Goal: Information Seeking & Learning: Learn about a topic

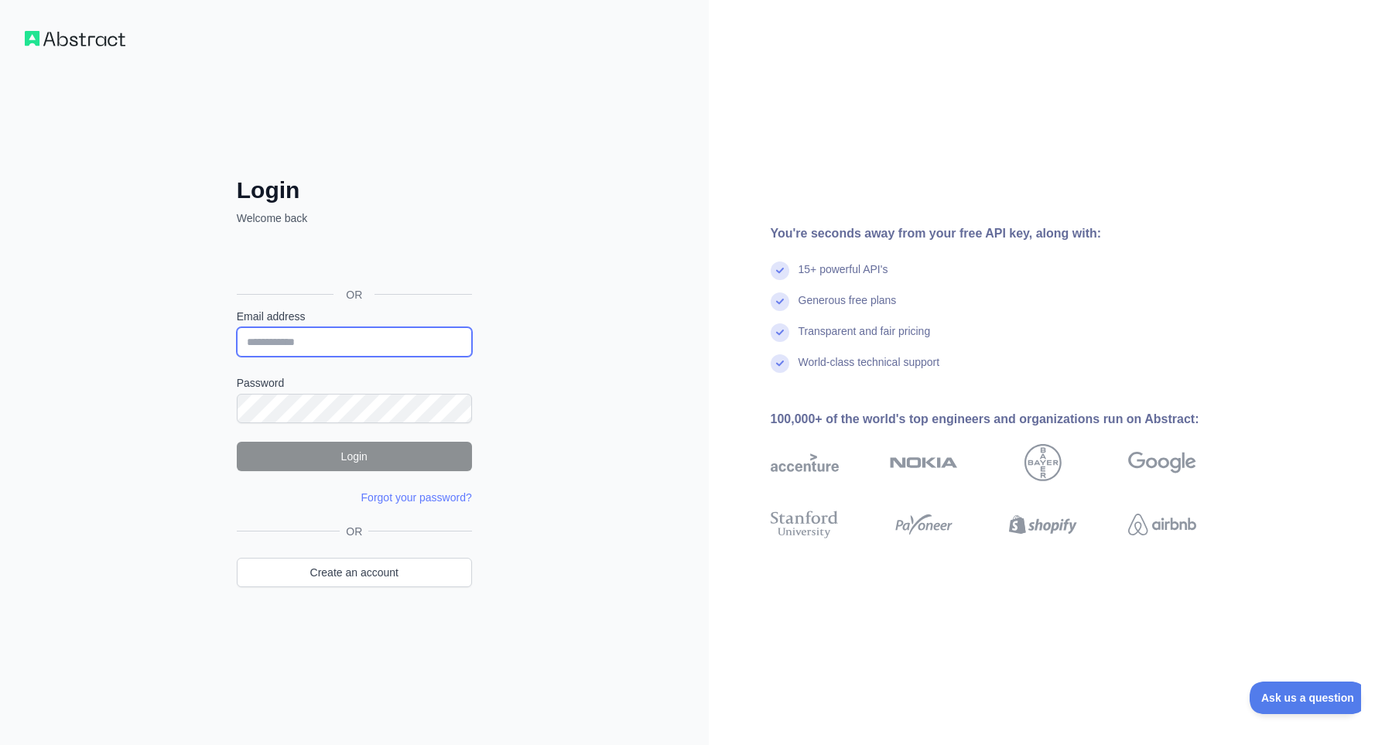
click at [293, 347] on input "Email address" at bounding box center [354, 341] width 235 height 29
type input "**********"
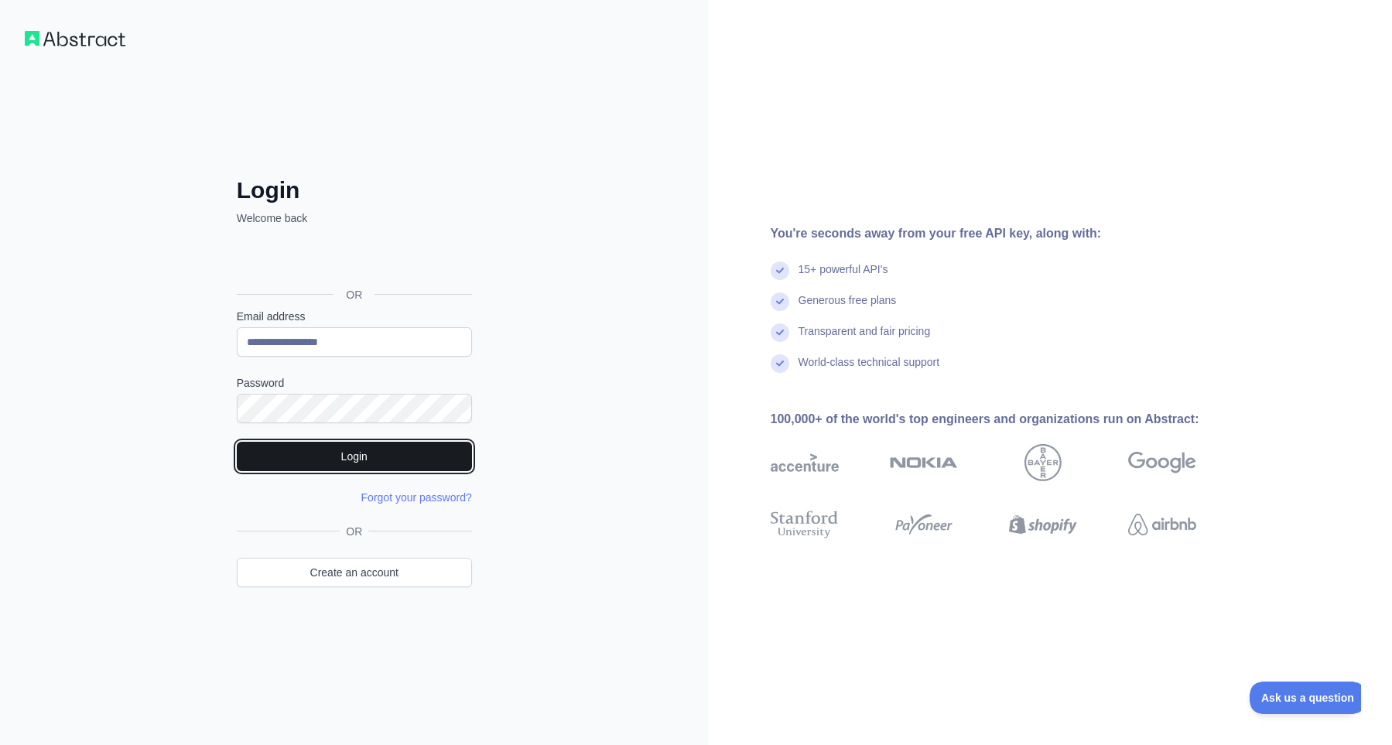
click at [358, 455] on button "Login" at bounding box center [354, 456] width 235 height 29
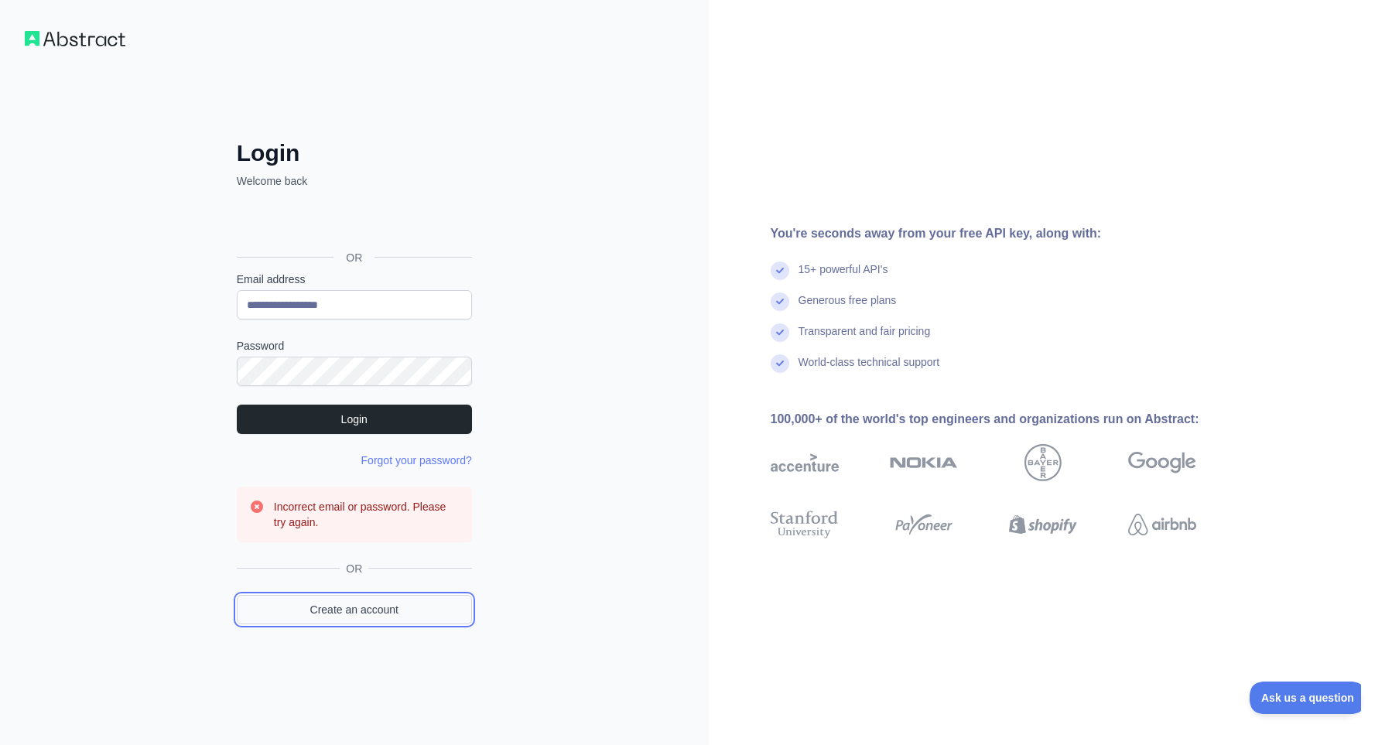
click at [360, 611] on link "Create an account" at bounding box center [354, 609] width 235 height 29
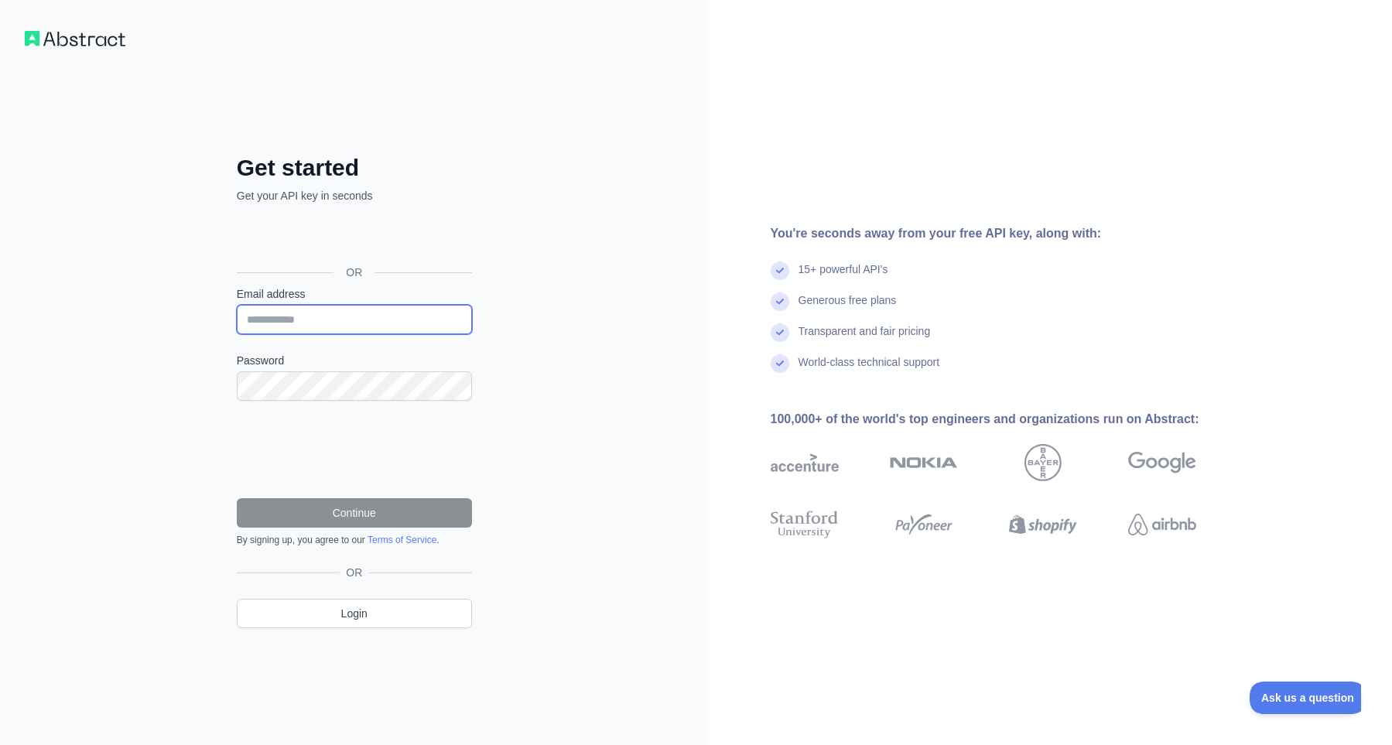
click at [292, 323] on input "Email address" at bounding box center [354, 319] width 235 height 29
type input "**********"
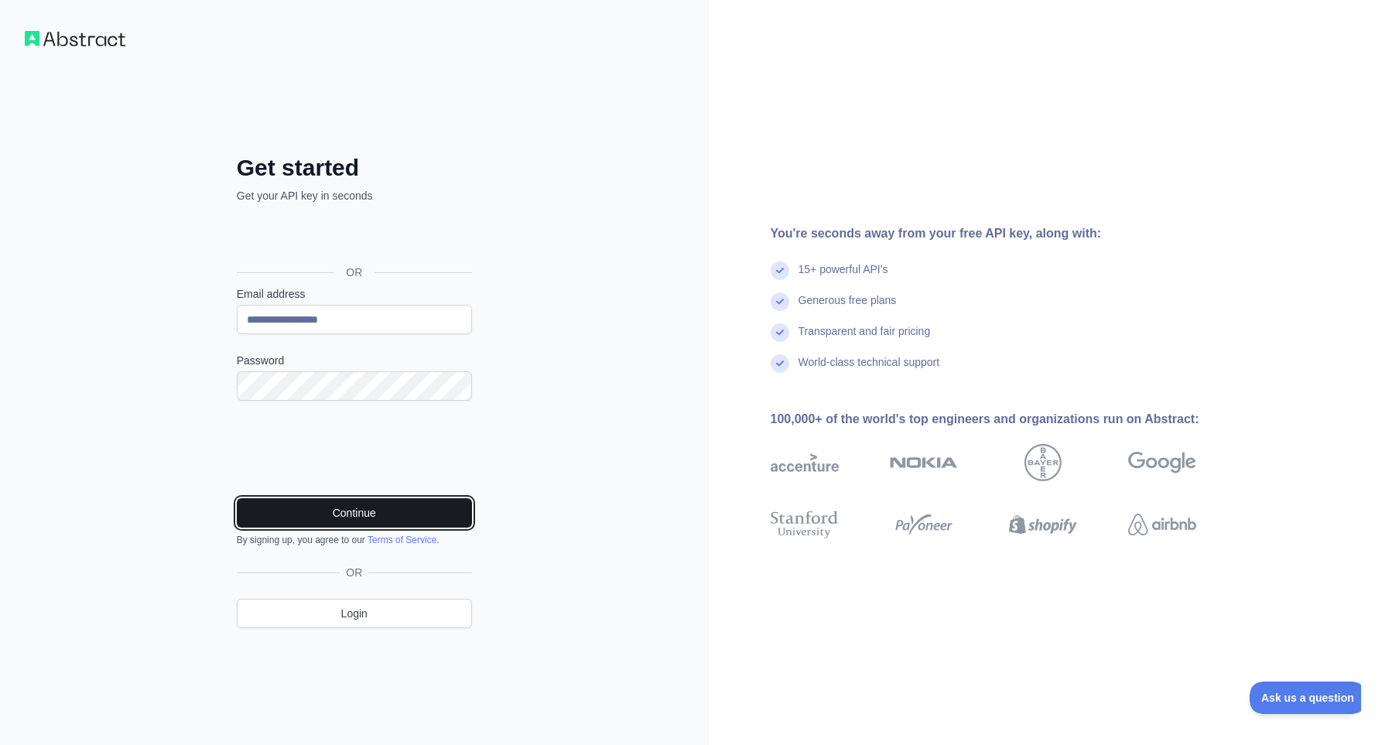
click at [381, 512] on button "Continue" at bounding box center [354, 512] width 235 height 29
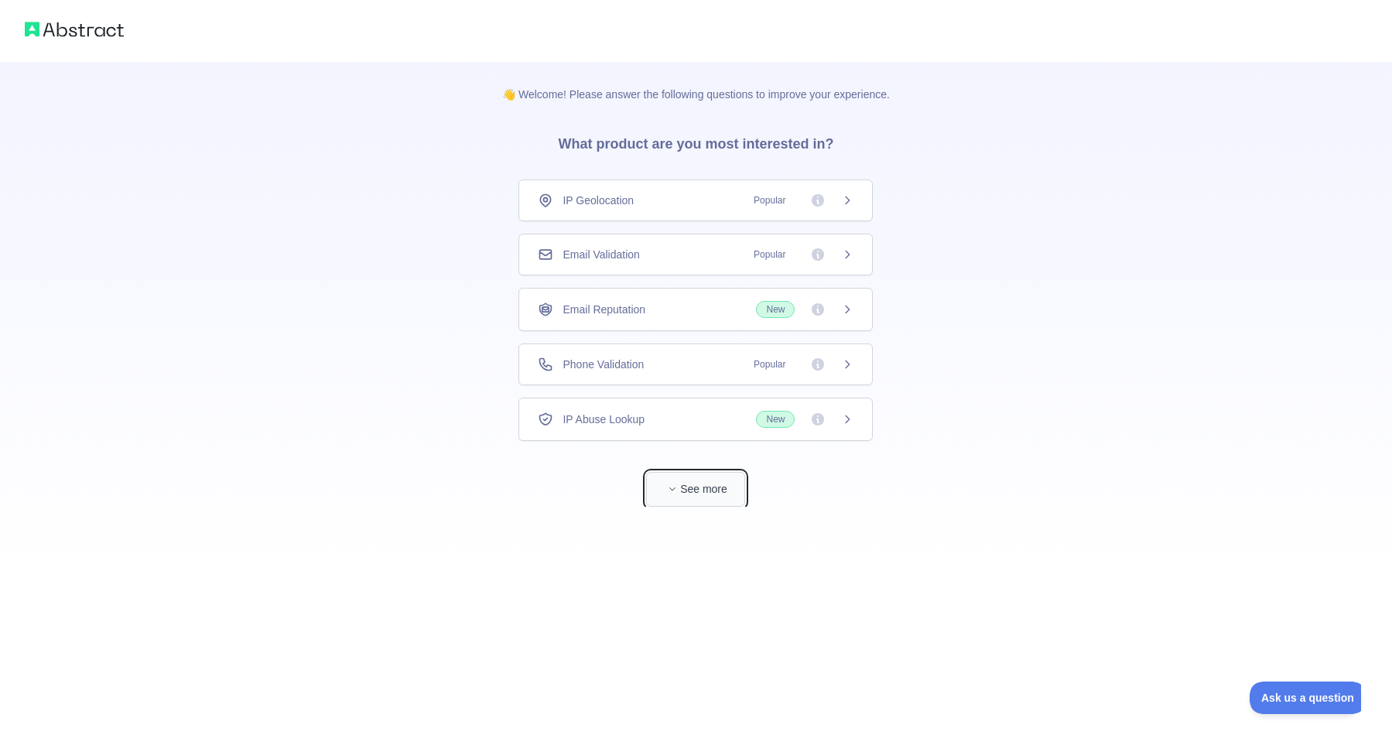
click at [703, 496] on button "See more" at bounding box center [695, 489] width 99 height 35
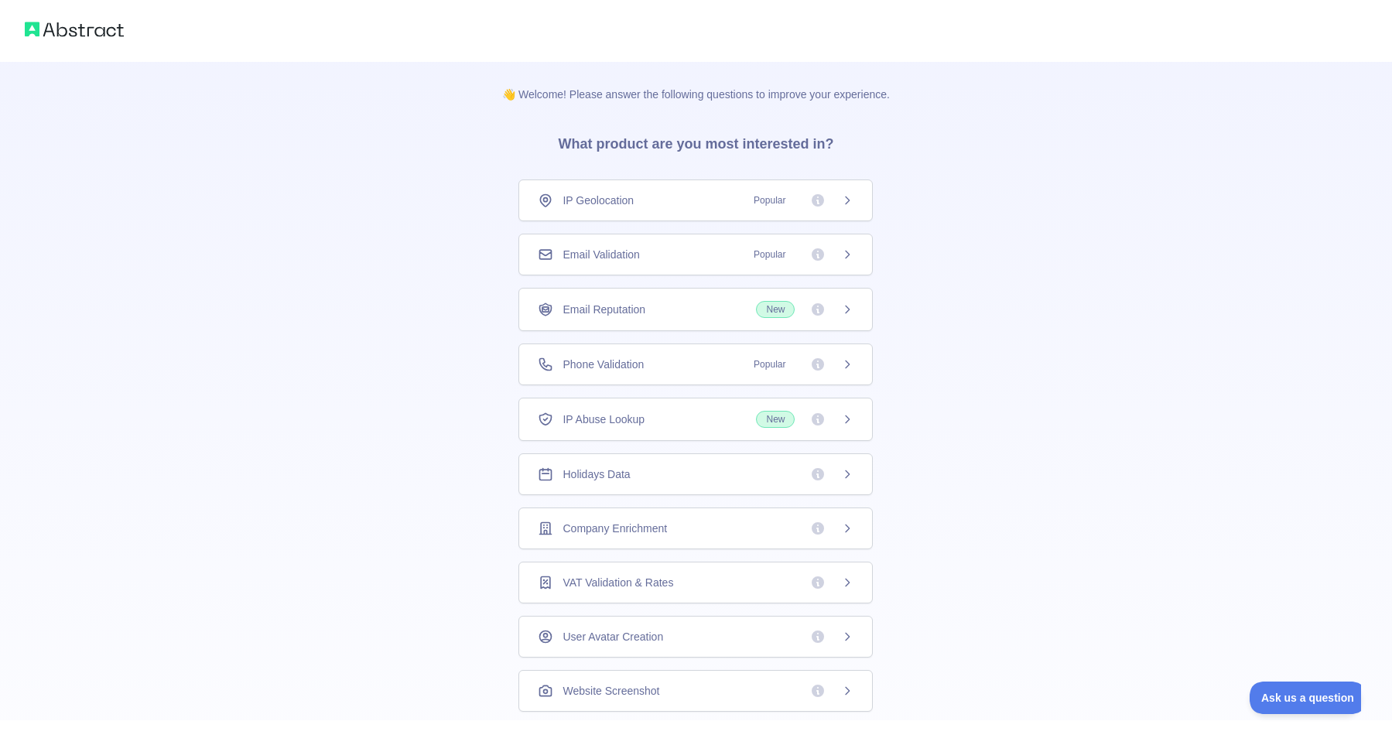
click at [842, 203] on icon at bounding box center [847, 200] width 12 height 12
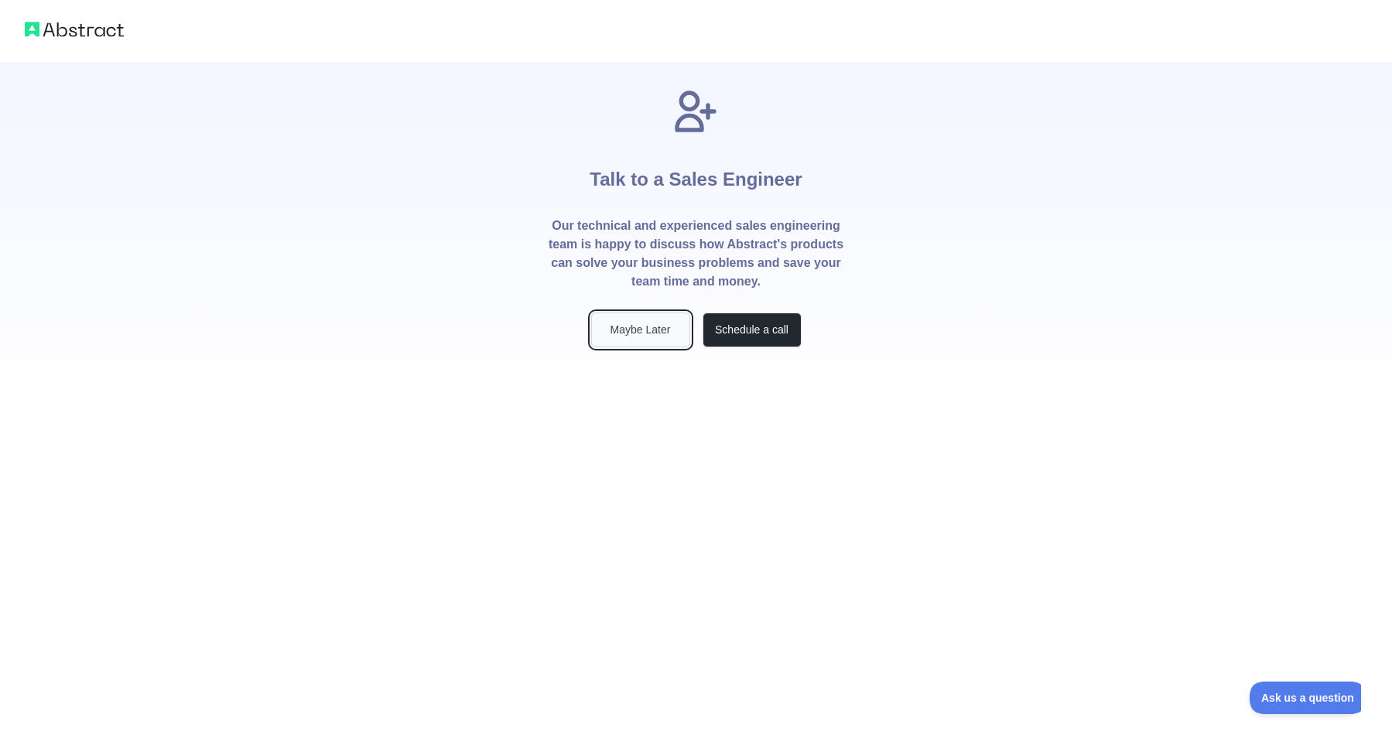
click at [632, 337] on button "Maybe Later" at bounding box center [640, 330] width 99 height 35
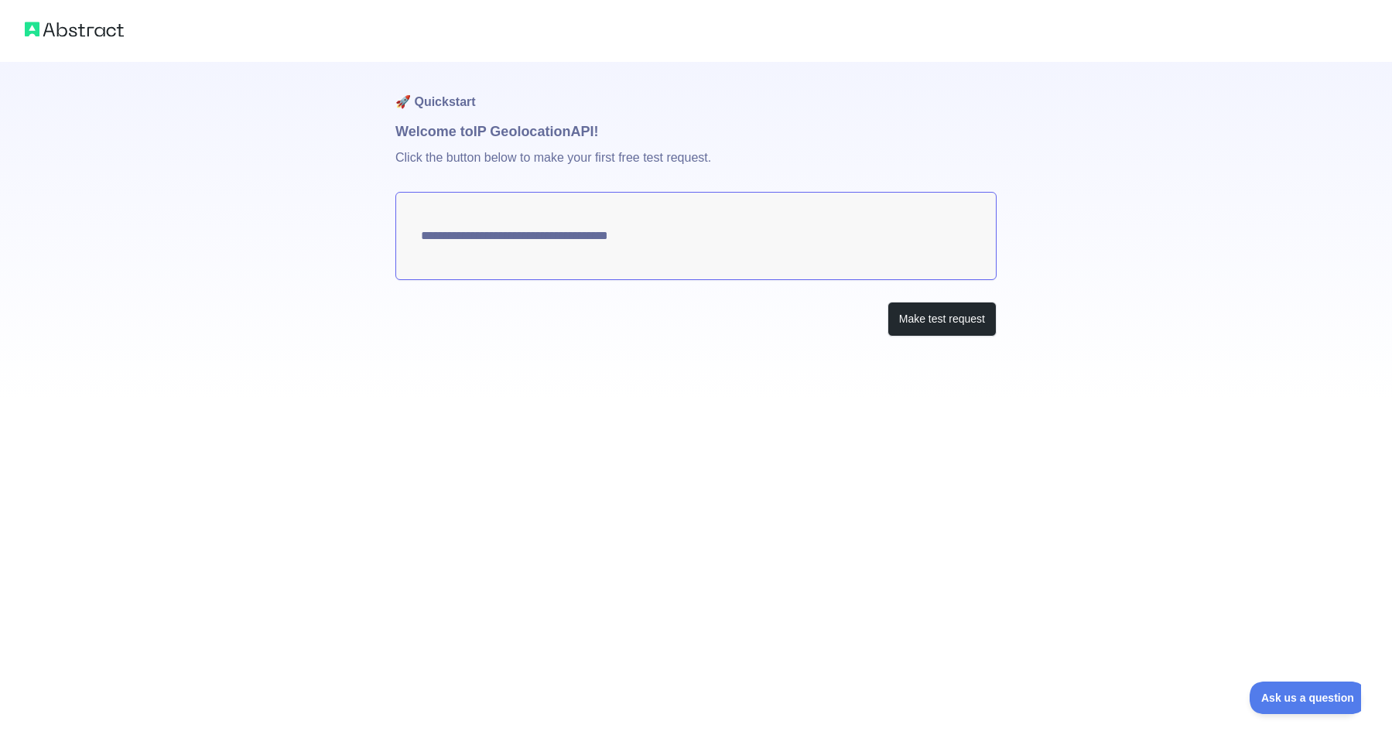
type textarea "**********"
click at [919, 319] on button "Make test request" at bounding box center [941, 319] width 109 height 35
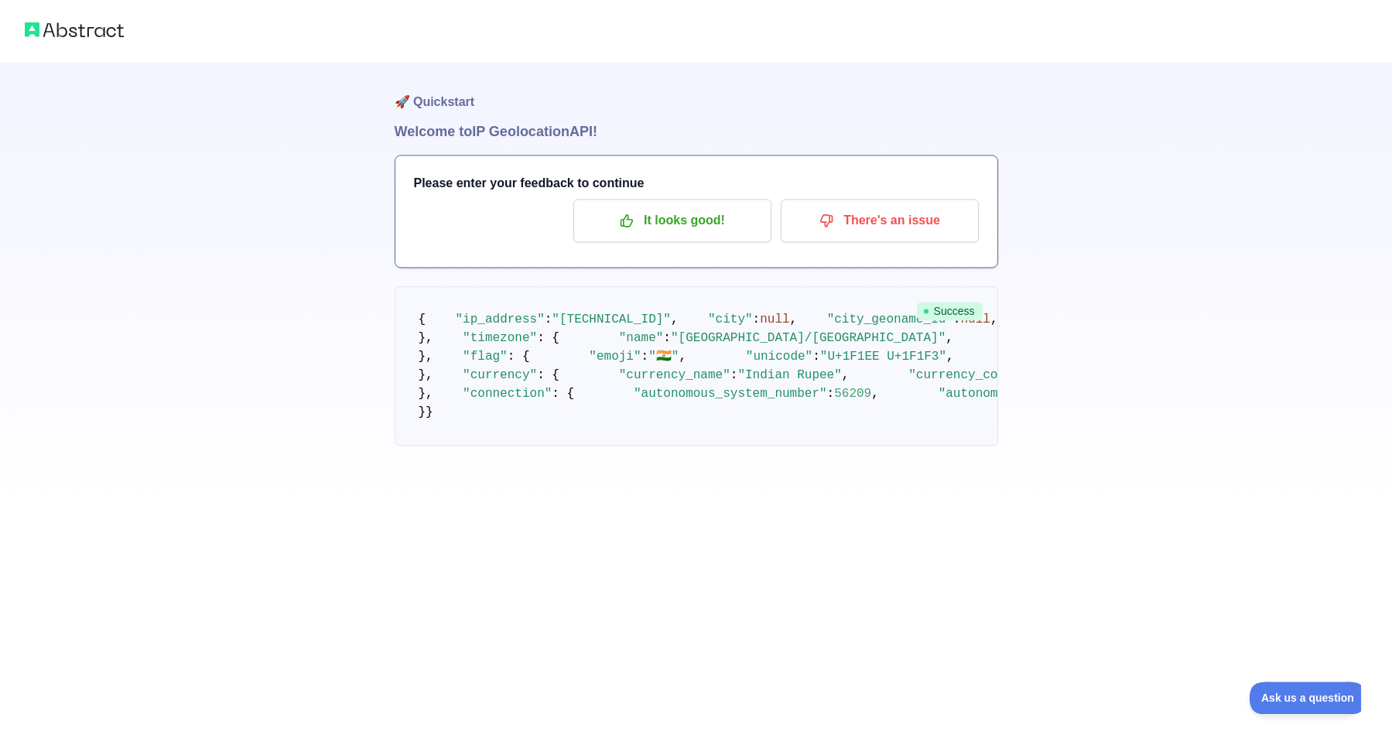
scroll to position [60, 0]
click at [692, 207] on p "It looks good!" at bounding box center [672, 220] width 175 height 26
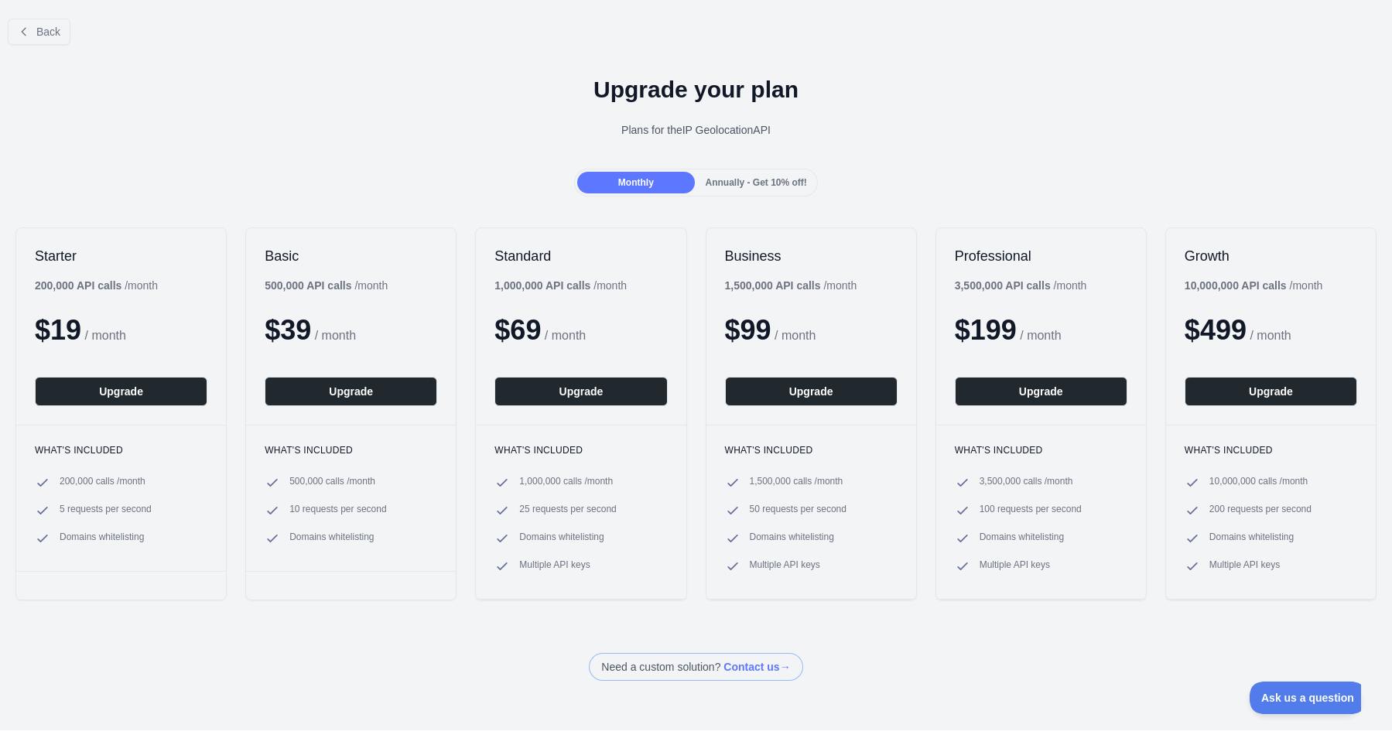
click at [733, 182] on span "Annually - Get 10% off!" at bounding box center [755, 182] width 101 height 11
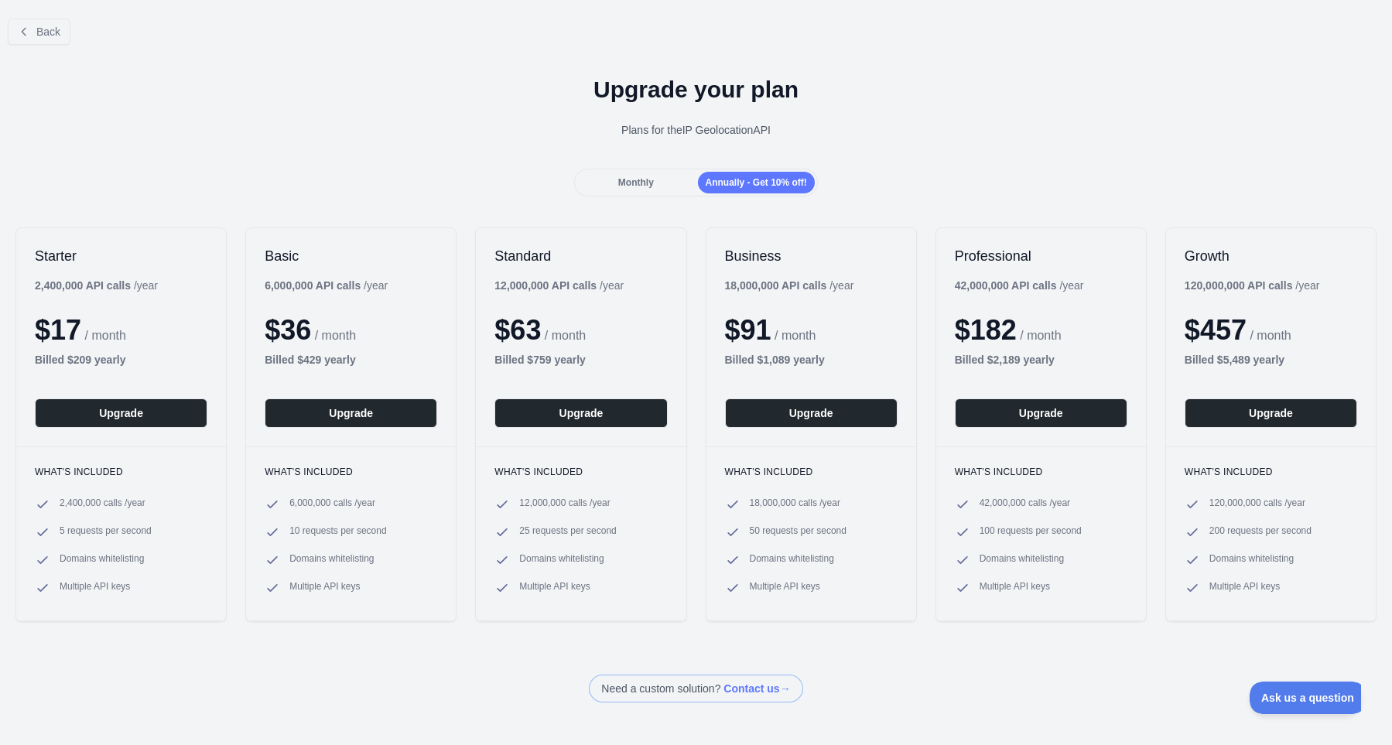
click at [648, 175] on div "Monthly" at bounding box center [635, 183] width 117 height 22
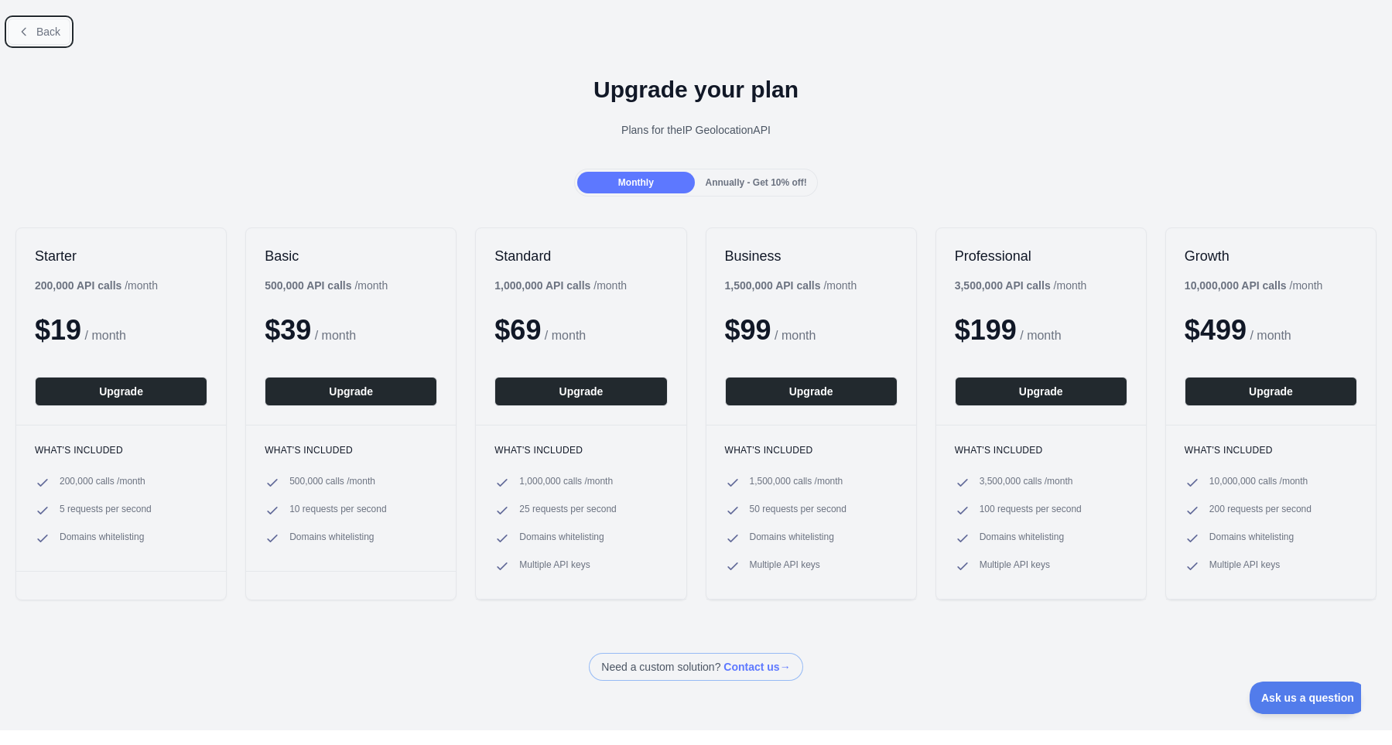
click at [38, 29] on span "Back" at bounding box center [48, 32] width 24 height 12
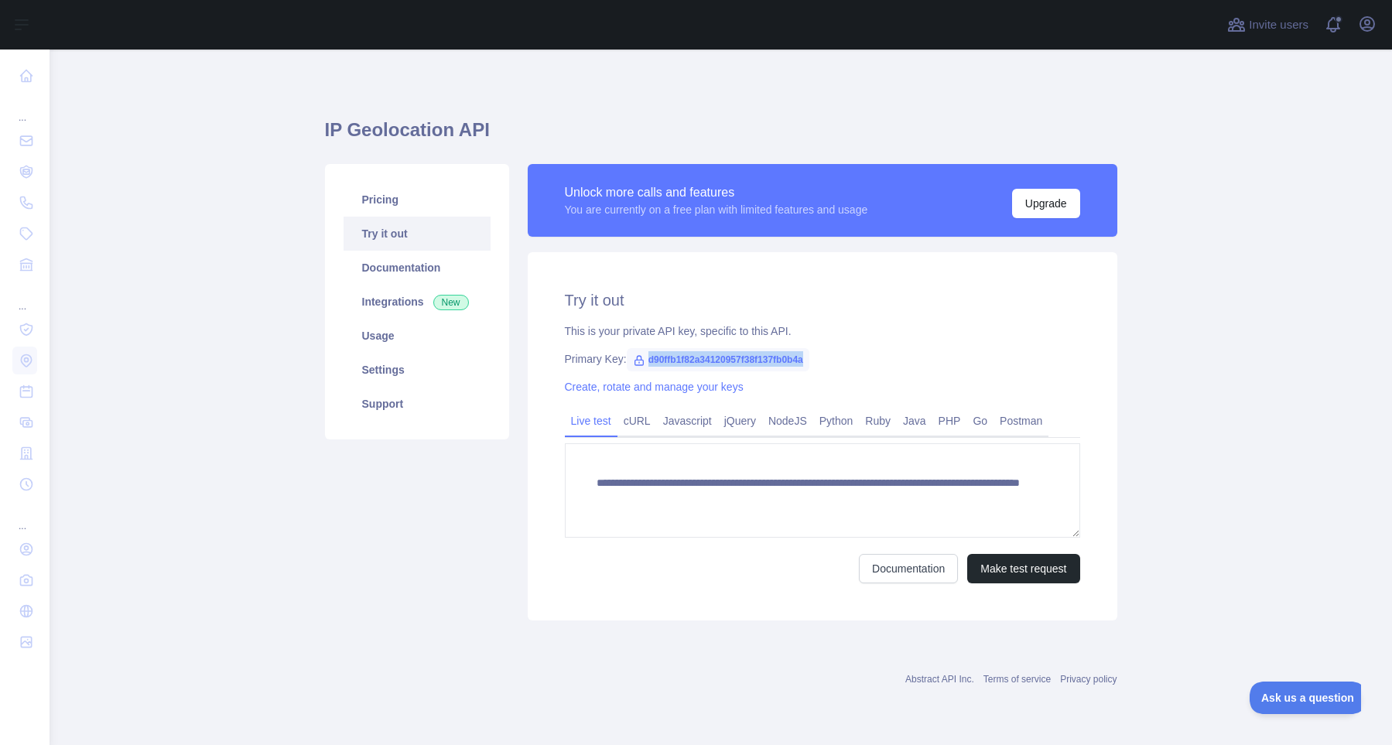
drag, startPoint x: 808, startPoint y: 360, endPoint x: 637, endPoint y: 361, distance: 171.7
click at [637, 361] on span "d90ffb1f82a34120957f38f137fb0b4a" at bounding box center [718, 359] width 183 height 23
copy span "d90ffb1f82a34120957f38f137fb0b4a"
click at [1362, 34] on button "Open user menu" at bounding box center [1367, 24] width 25 height 25
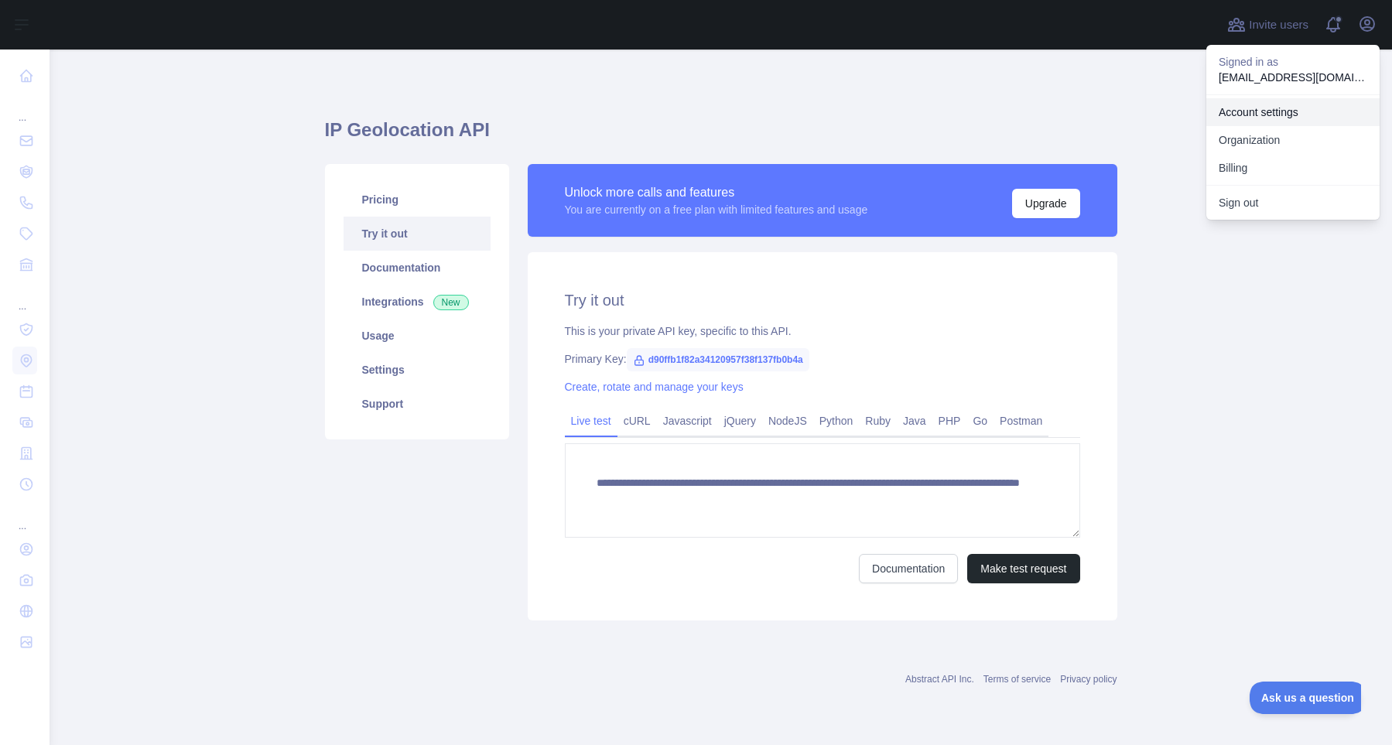
click at [1262, 110] on link "Account settings" at bounding box center [1292, 112] width 173 height 28
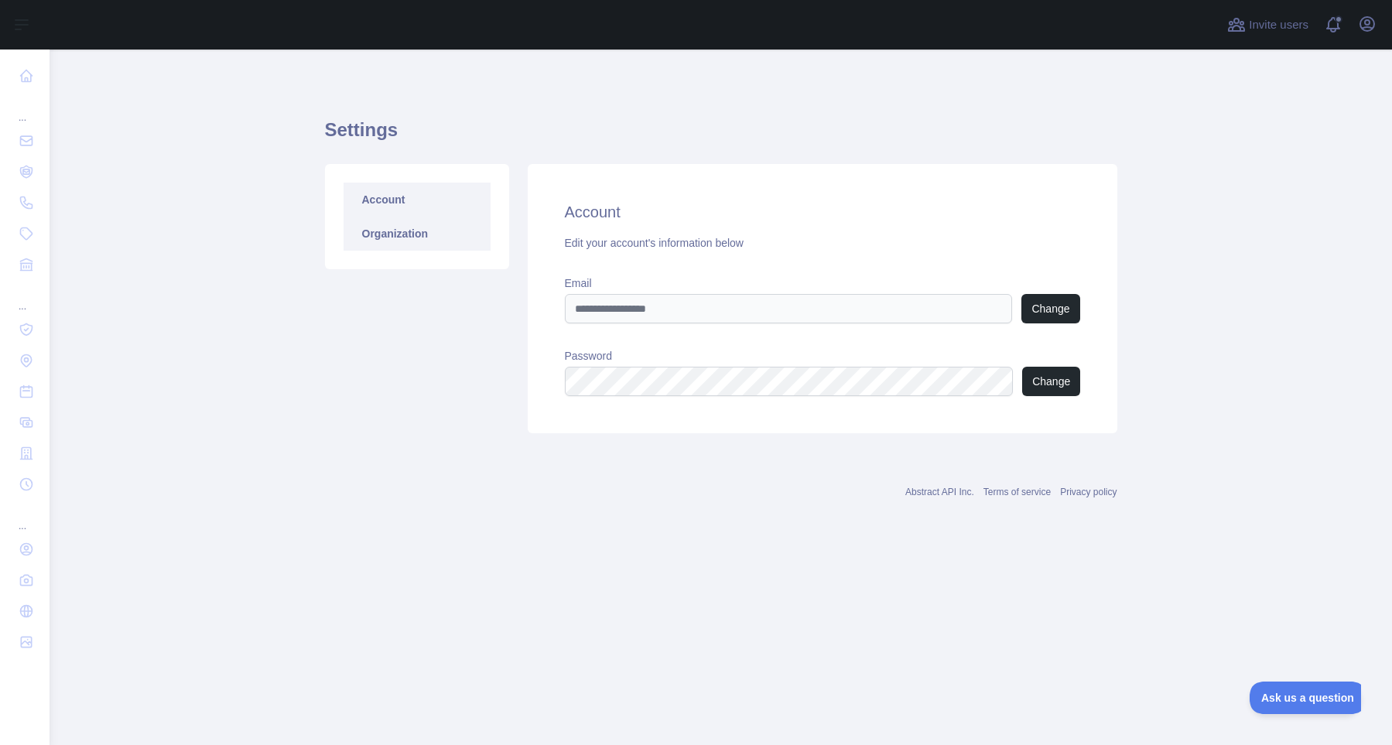
click at [376, 232] on link "Organization" at bounding box center [416, 234] width 147 height 34
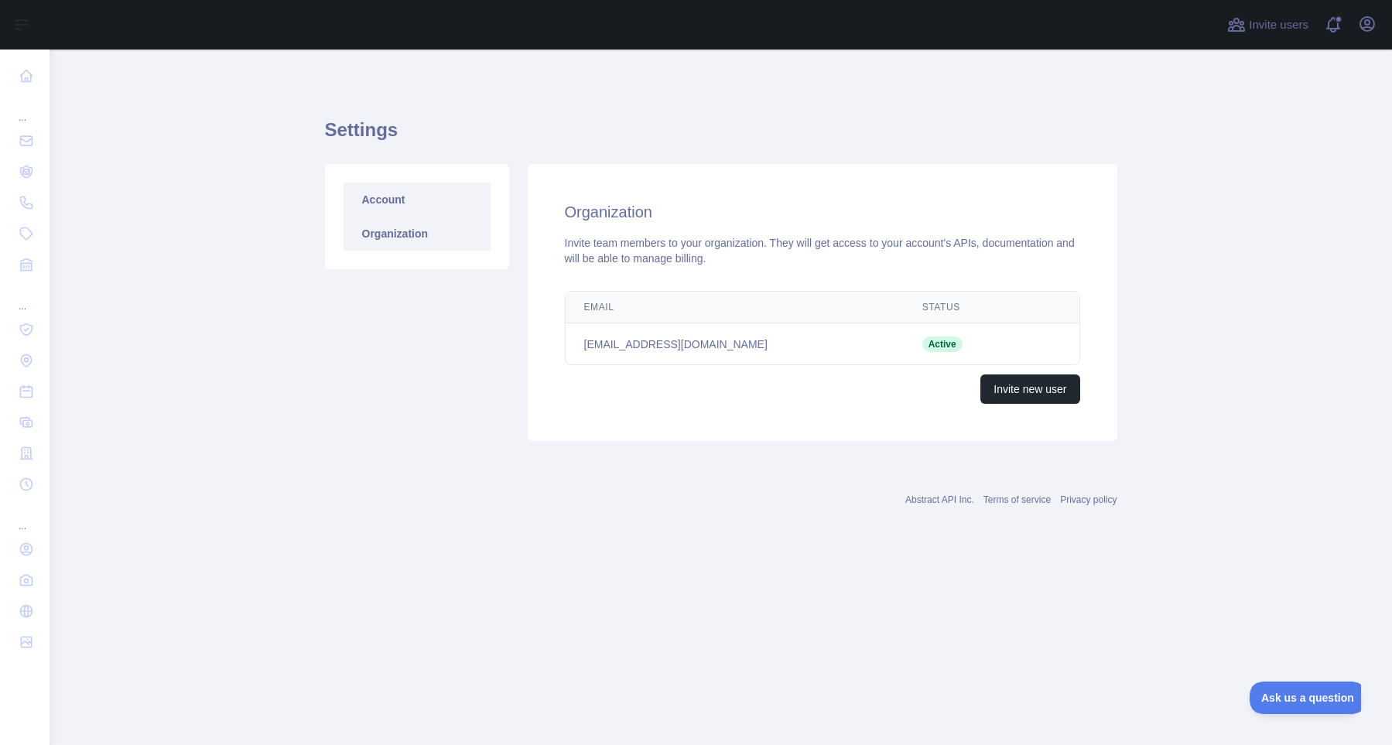
click at [391, 204] on link "Account" at bounding box center [416, 200] width 147 height 34
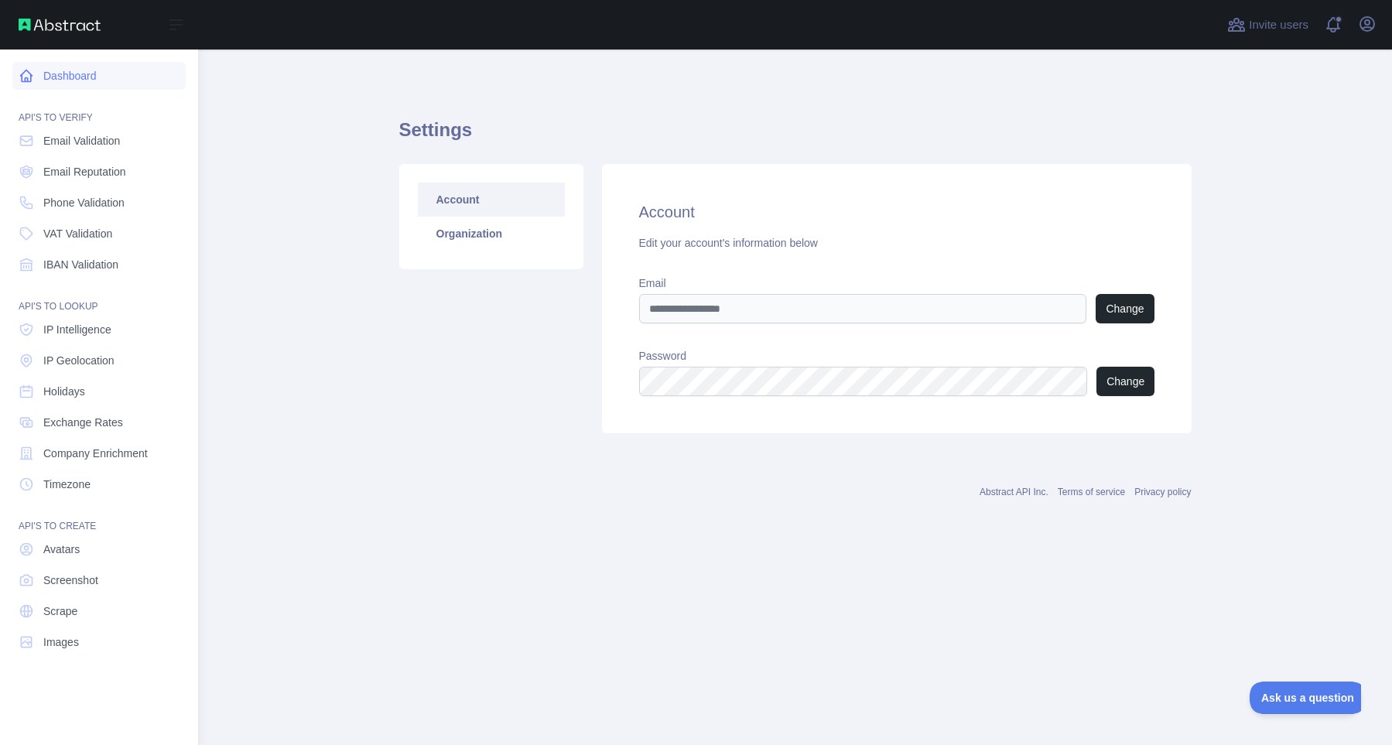
click at [34, 76] on link "Dashboard" at bounding box center [98, 76] width 173 height 28
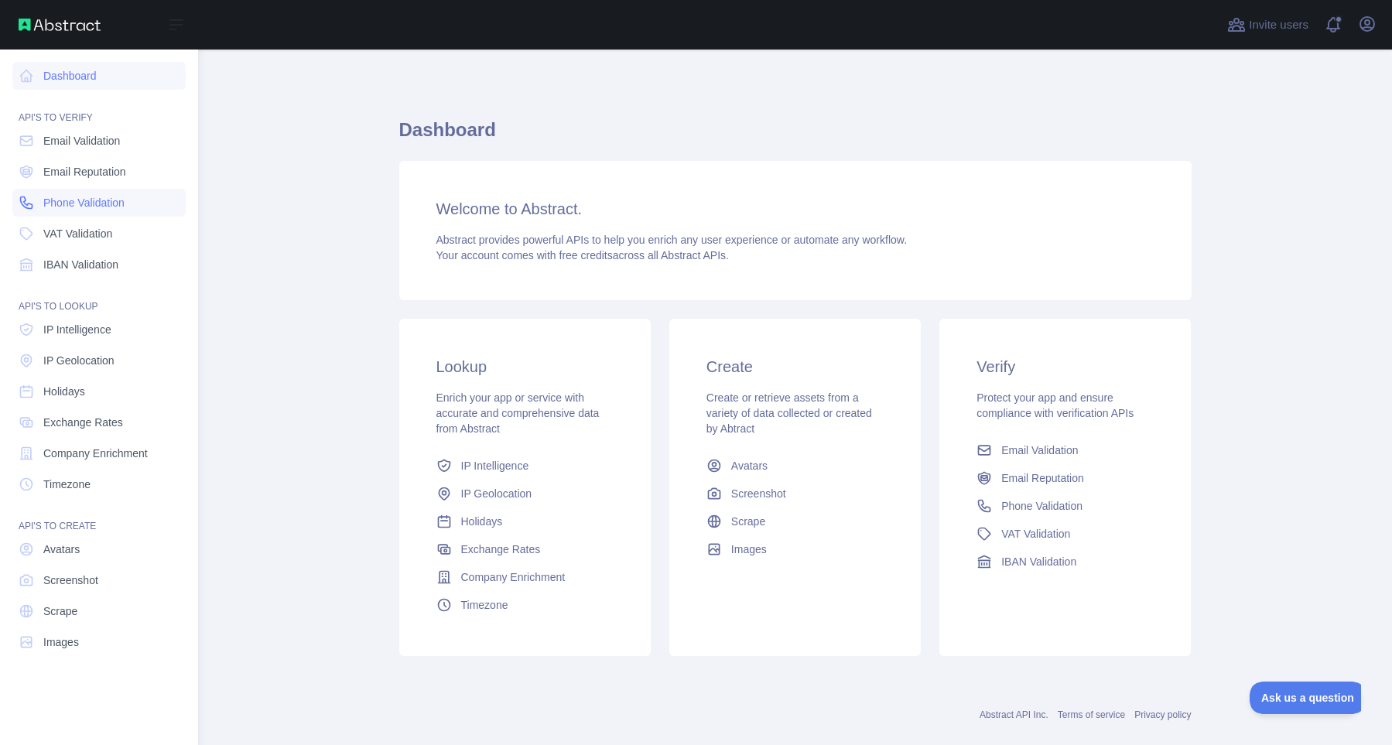
click at [99, 206] on span "Phone Validation" at bounding box center [83, 202] width 81 height 15
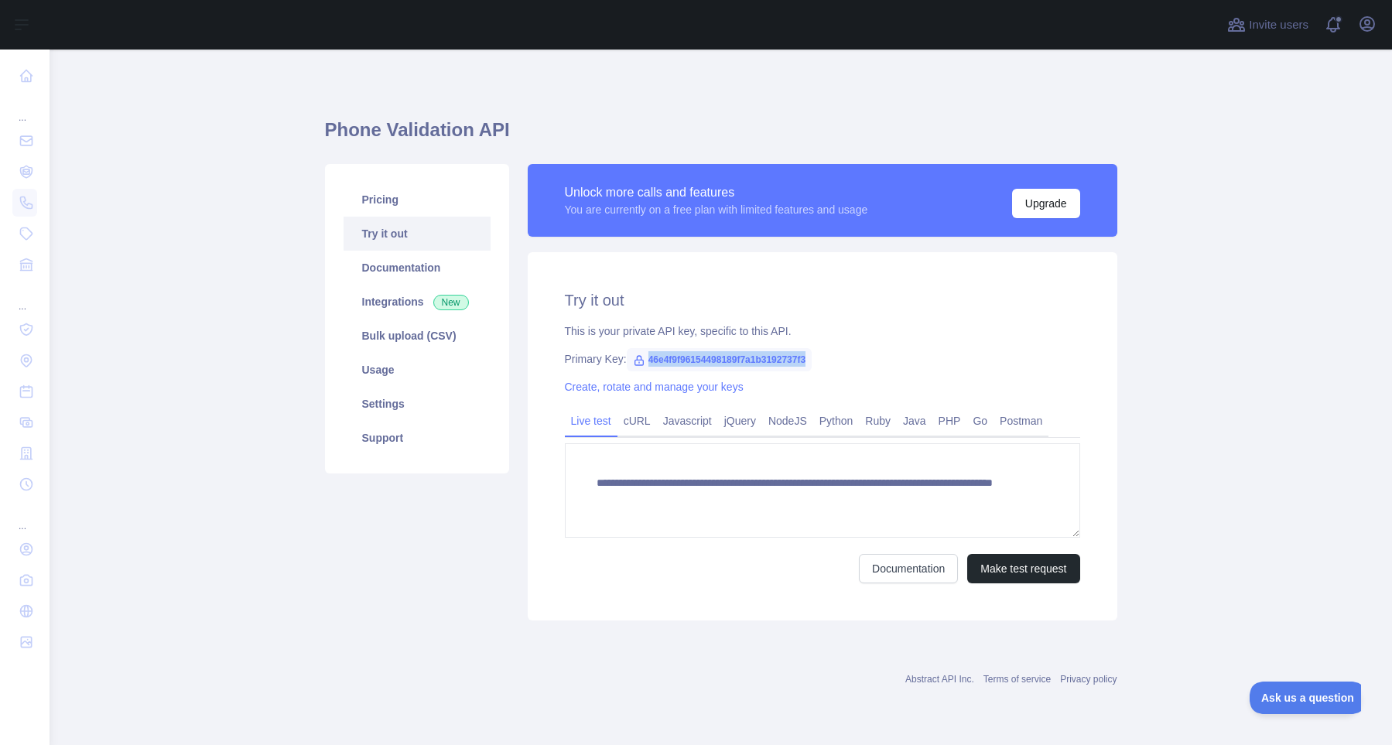
drag, startPoint x: 647, startPoint y: 361, endPoint x: 820, endPoint y: 365, distance: 172.6
click at [820, 365] on div "Primary Key: 46e4f9f96154498189f7a1b3192737f3" at bounding box center [822, 358] width 515 height 15
copy span "46e4f9f96154498189f7a1b3192737f3"
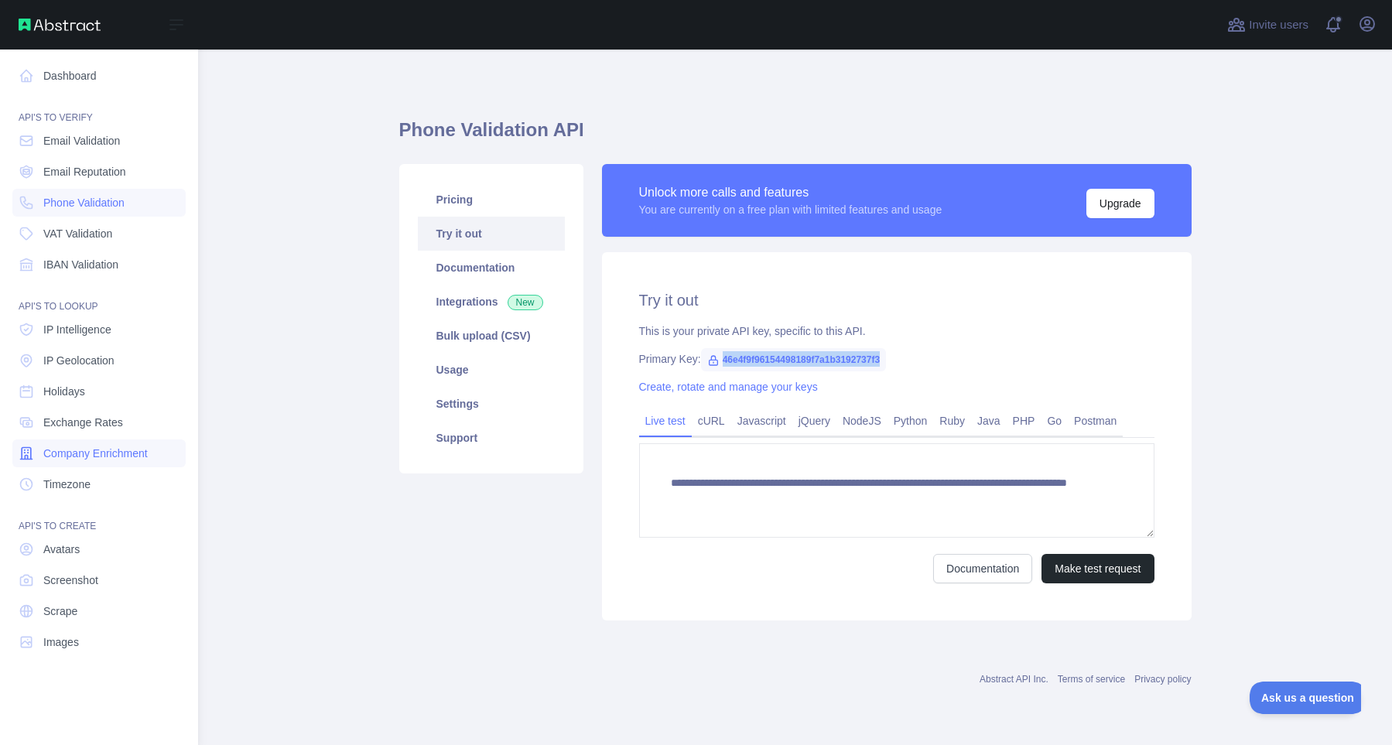
click at [106, 458] on span "Company Enrichment" at bounding box center [95, 453] width 104 height 15
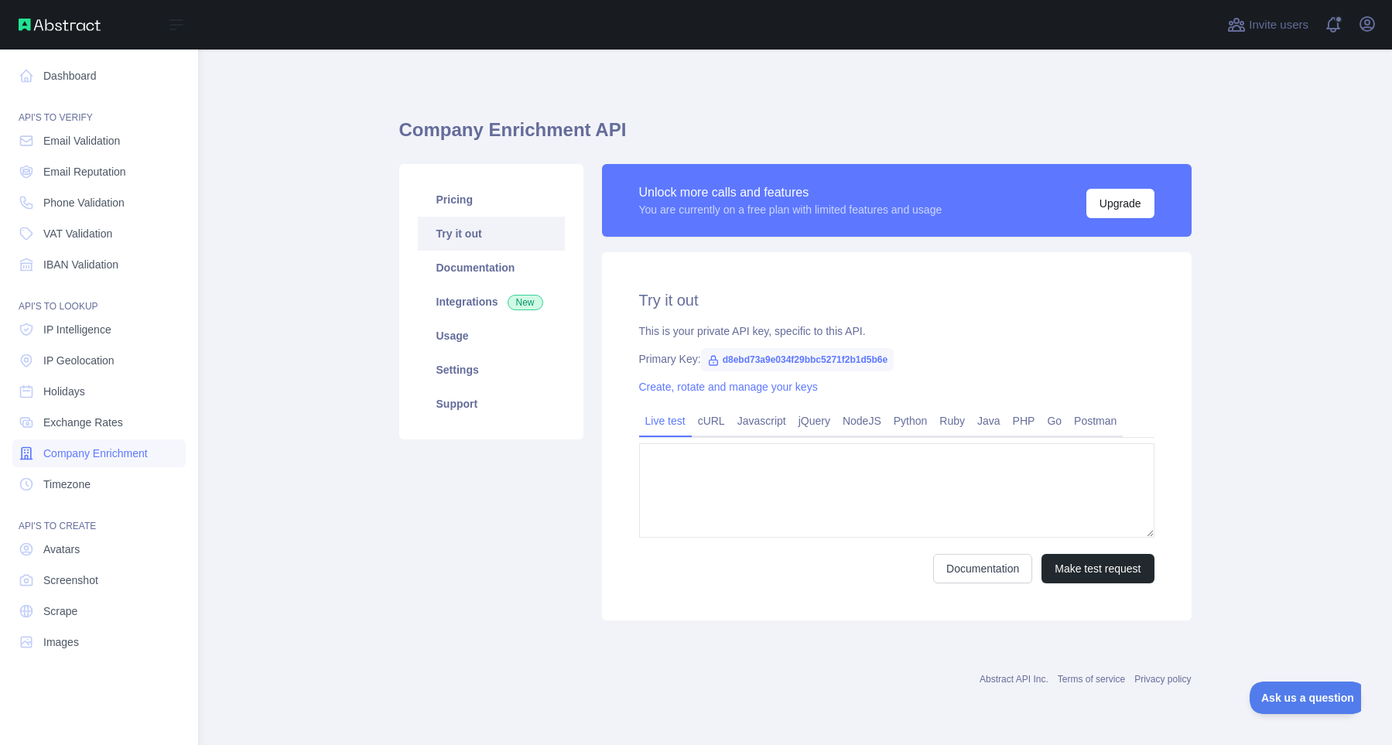
type textarea "**********"
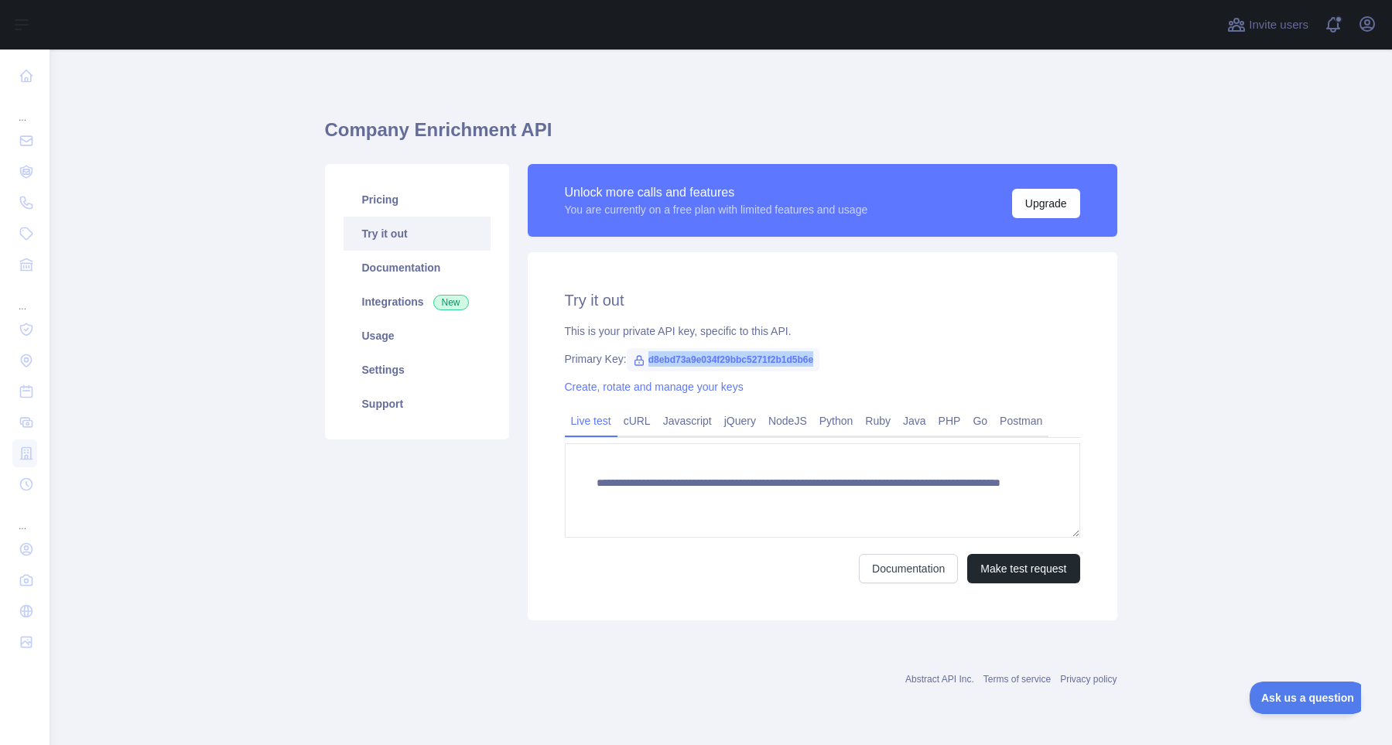
drag, startPoint x: 814, startPoint y: 359, endPoint x: 639, endPoint y: 361, distance: 174.8
click at [639, 361] on span "d8ebd73a9e034f29bbc5271f2b1d5b6e" at bounding box center [723, 359] width 193 height 23
copy span "d8ebd73a9e034f29bbc5271f2b1d5b6e"
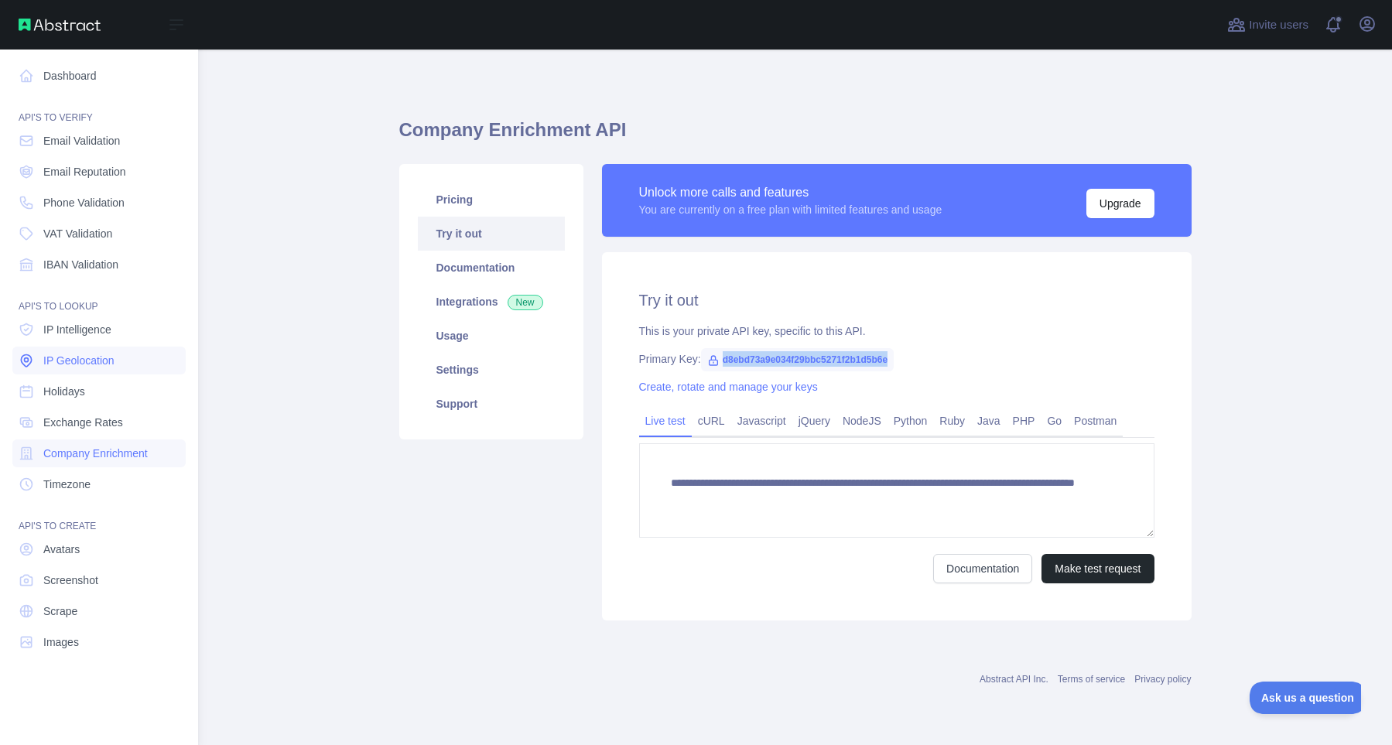
click at [90, 360] on span "IP Geolocation" at bounding box center [78, 360] width 71 height 15
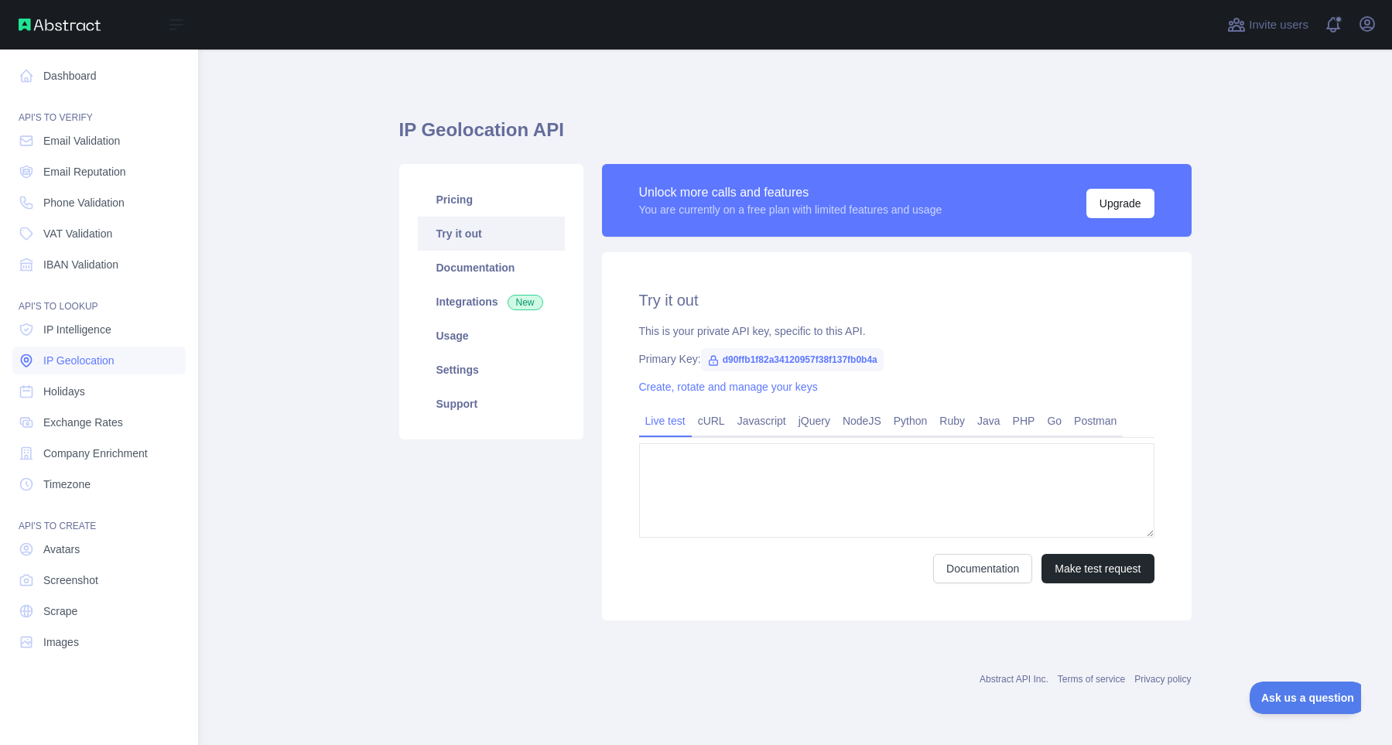
type textarea "**********"
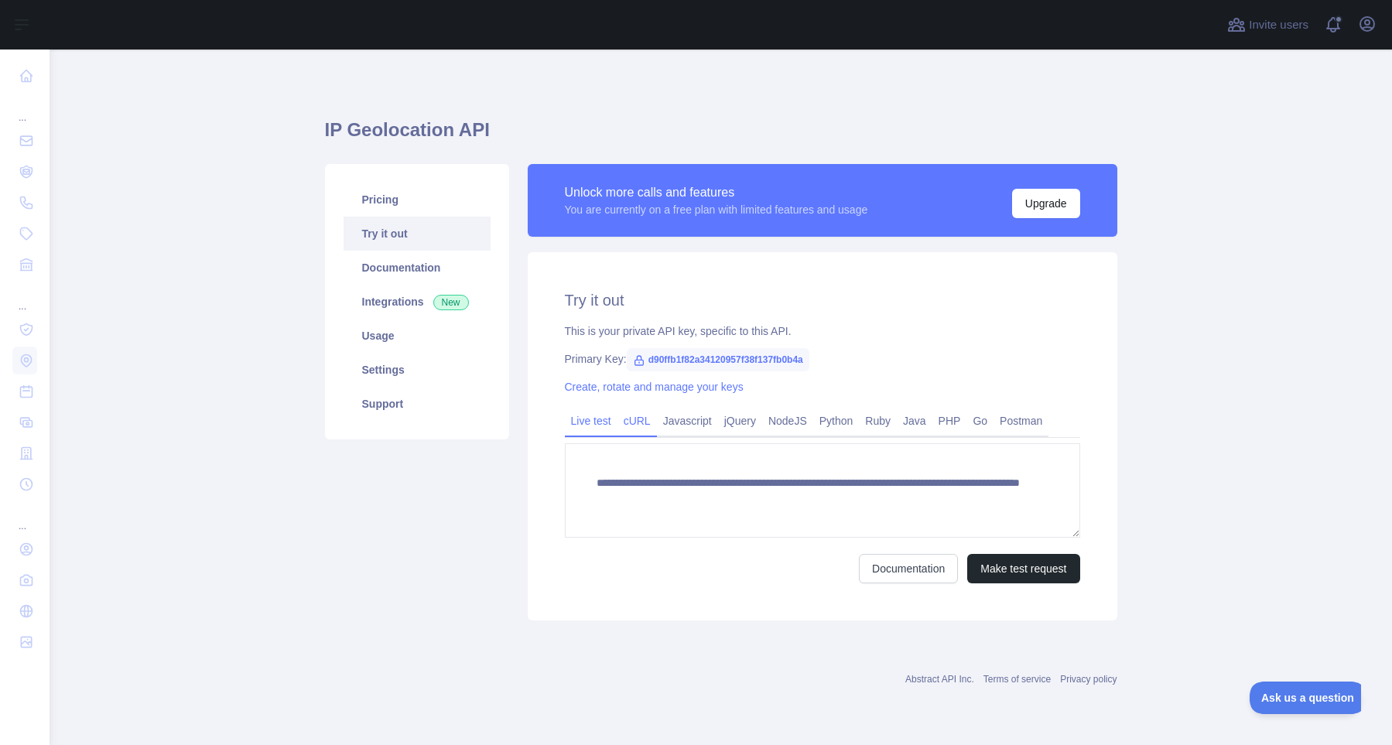
click at [636, 425] on link "cURL" at bounding box center [636, 420] width 39 height 25
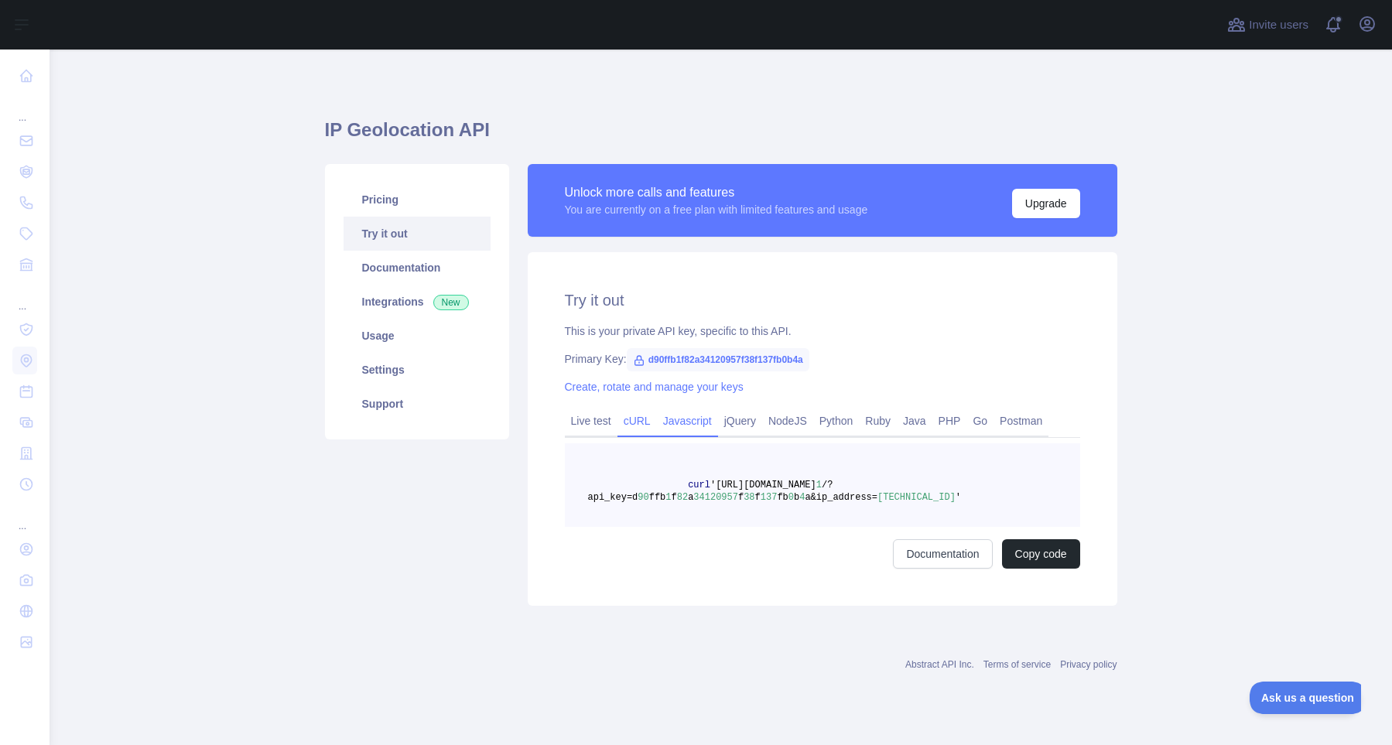
click at [705, 422] on link "Javascript" at bounding box center [687, 420] width 61 height 25
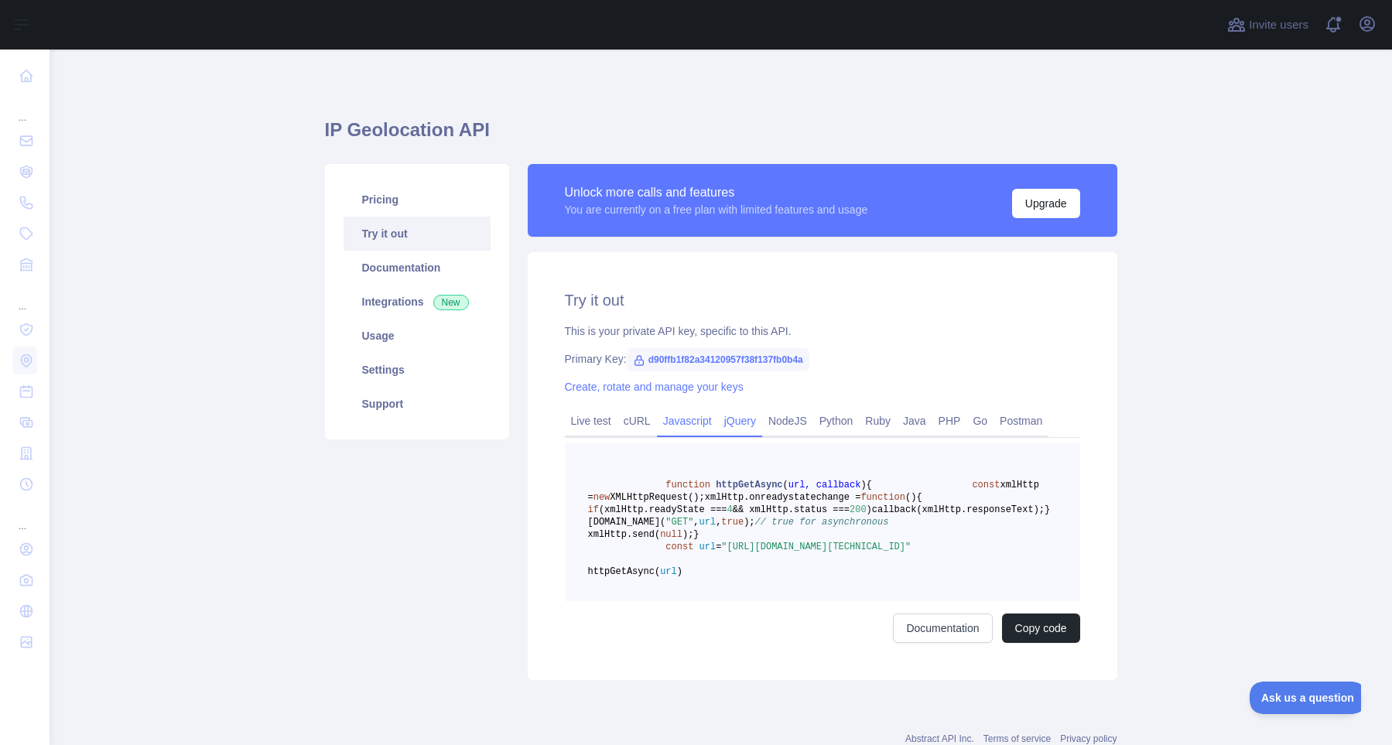
click at [743, 423] on link "jQuery" at bounding box center [740, 420] width 44 height 25
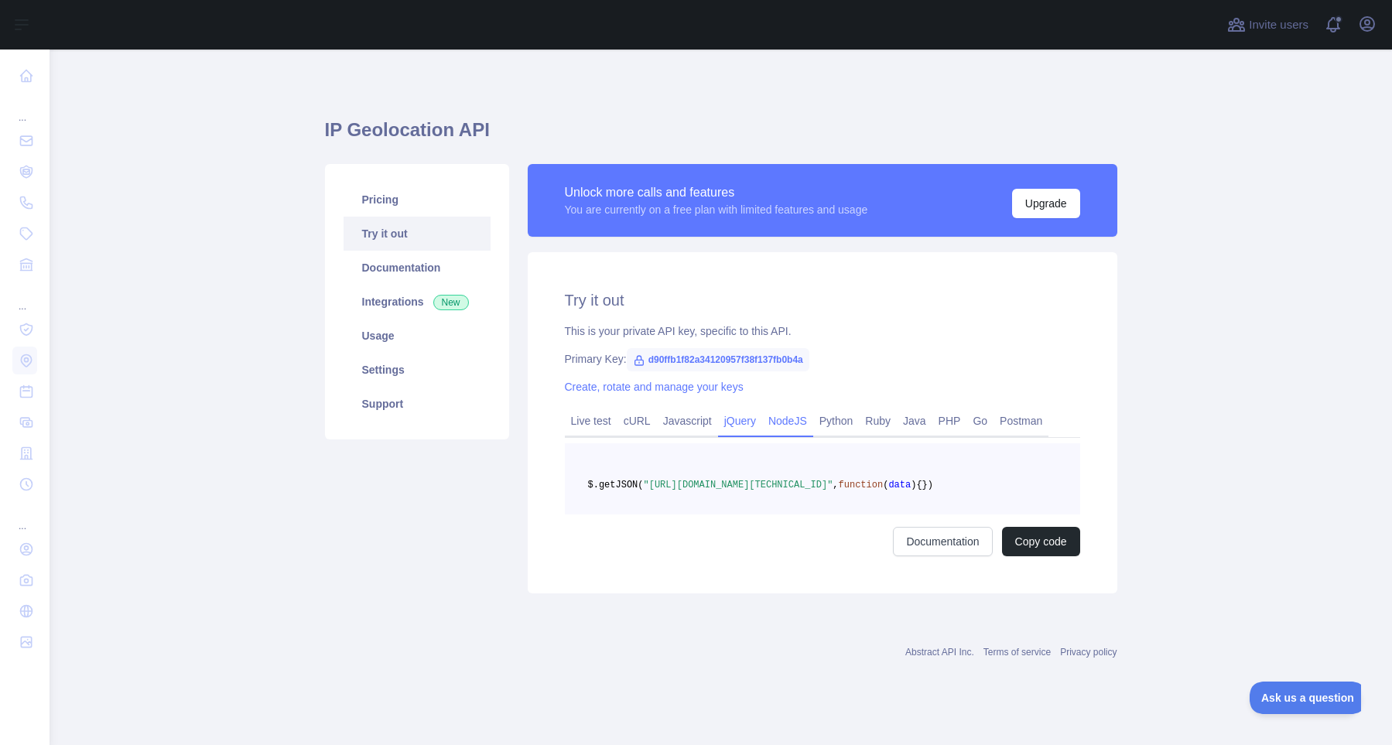
click at [778, 422] on link "NodeJS" at bounding box center [787, 420] width 51 height 25
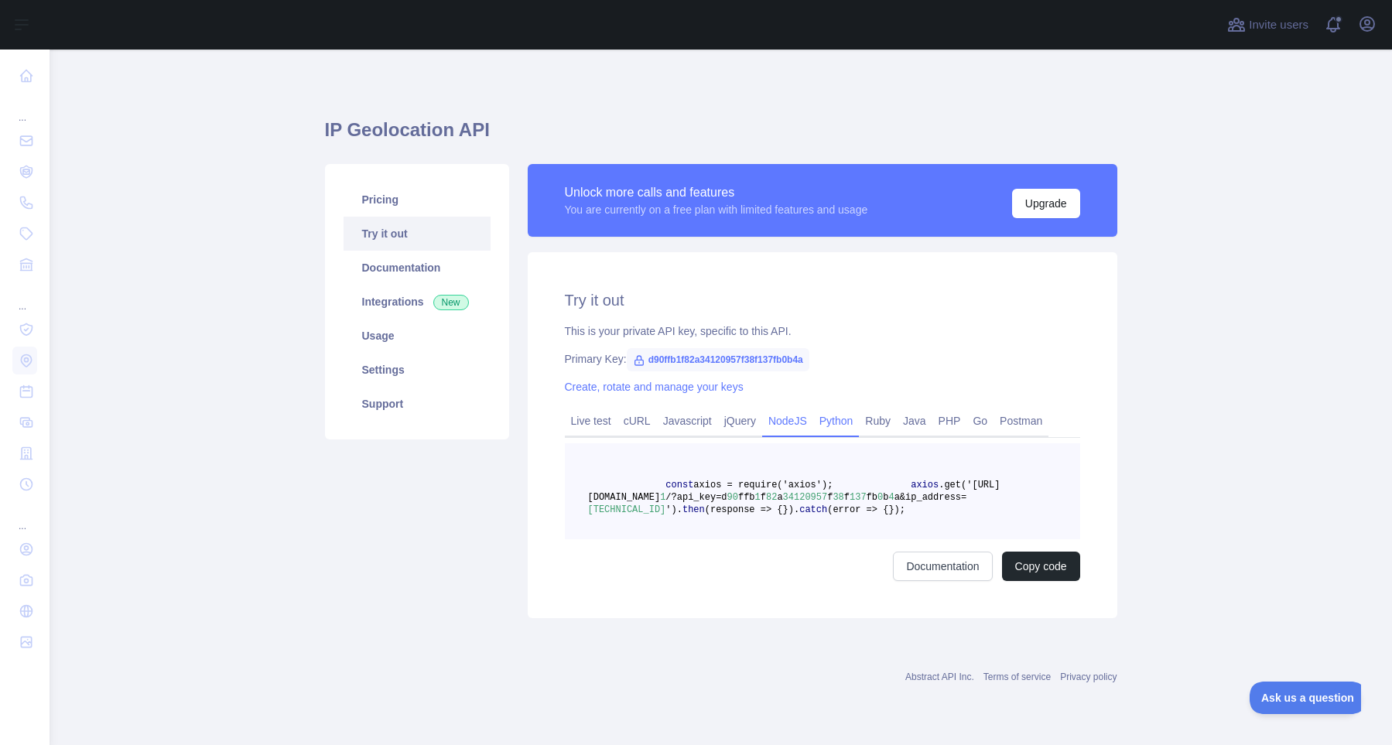
click at [838, 424] on link "Python" at bounding box center [836, 420] width 46 height 25
click at [897, 425] on link "Ruby" at bounding box center [878, 420] width 38 height 25
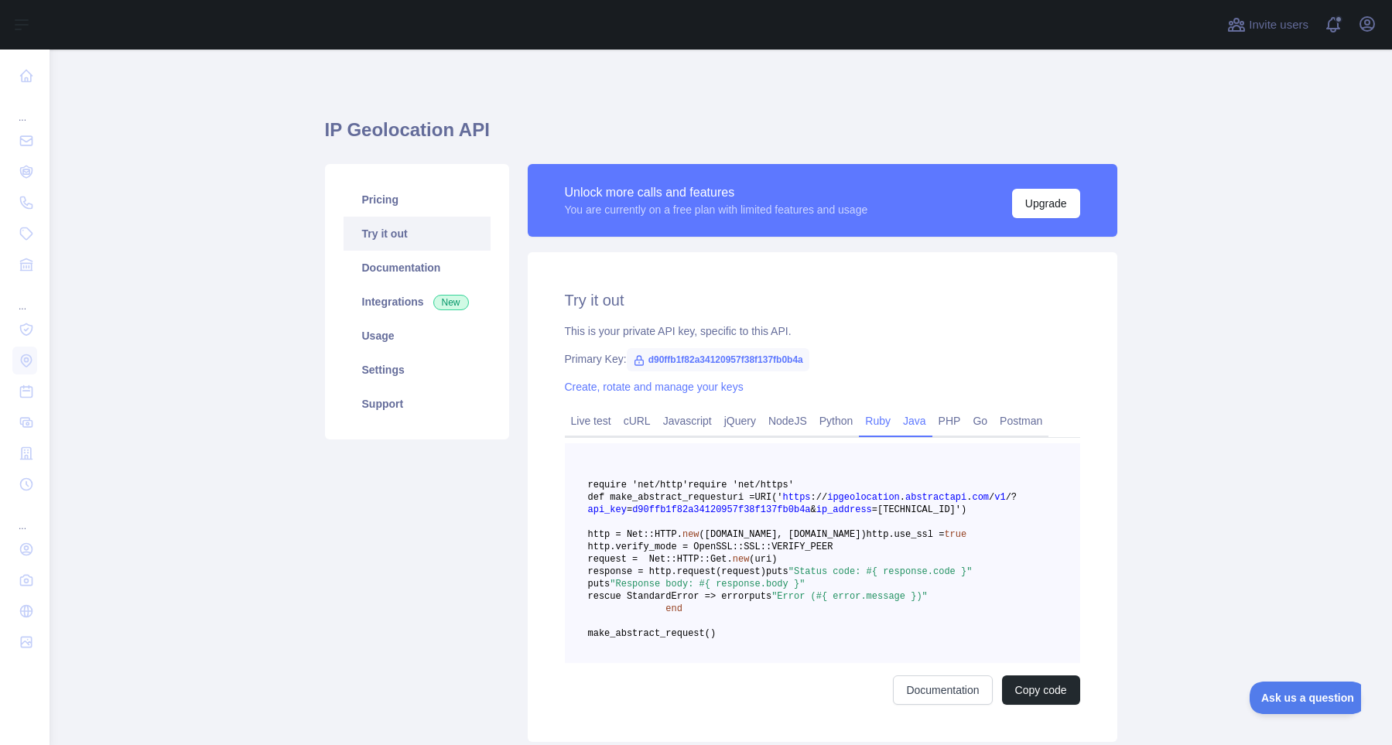
click at [922, 425] on link "Java" at bounding box center [915, 420] width 36 height 25
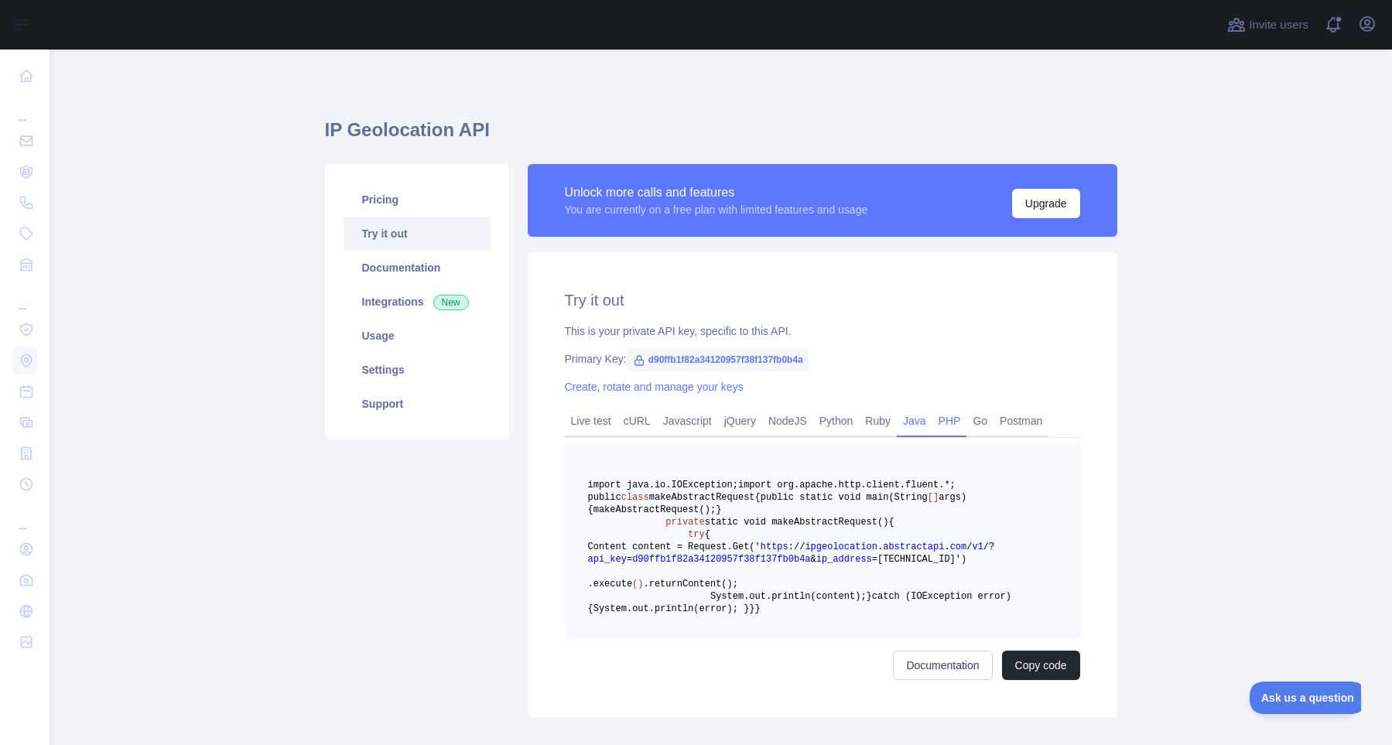
click at [962, 424] on link "PHP" at bounding box center [949, 420] width 35 height 25
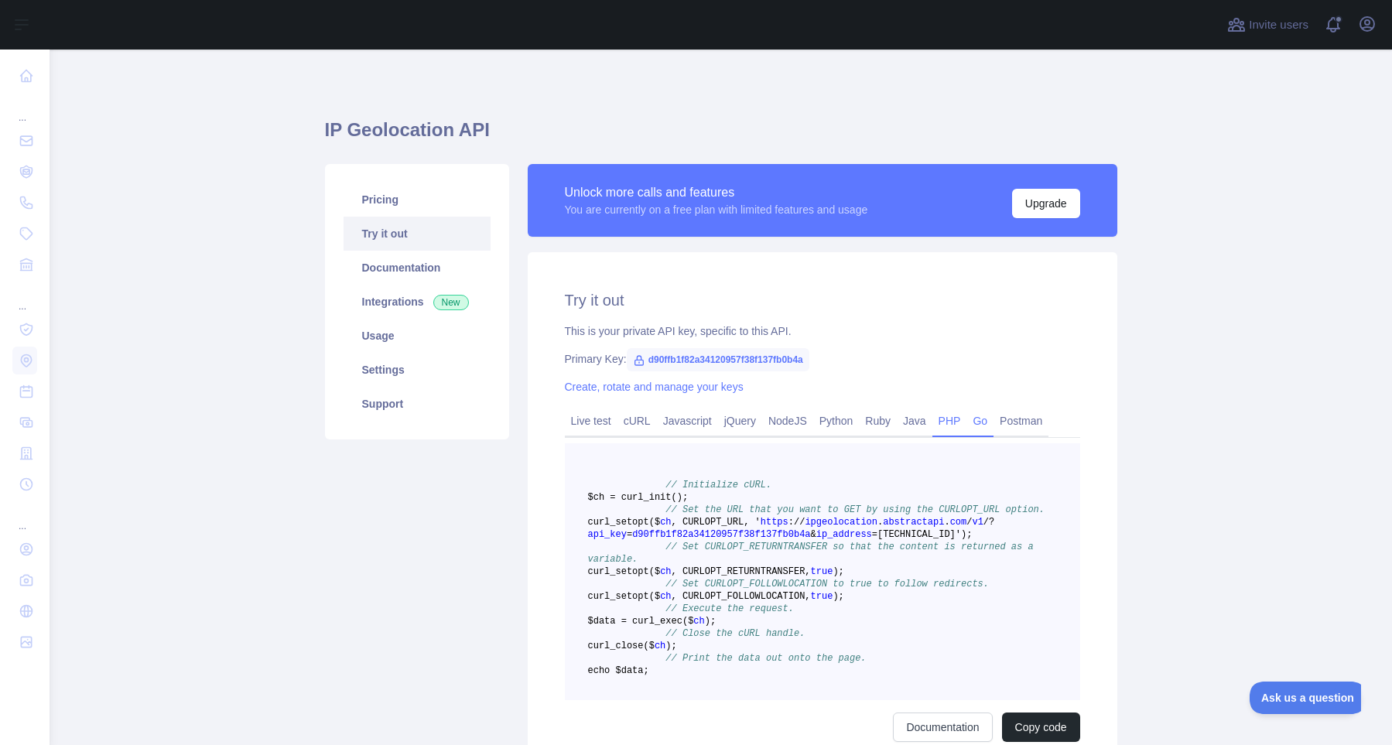
click at [993, 422] on link "Go" at bounding box center [979, 420] width 27 height 25
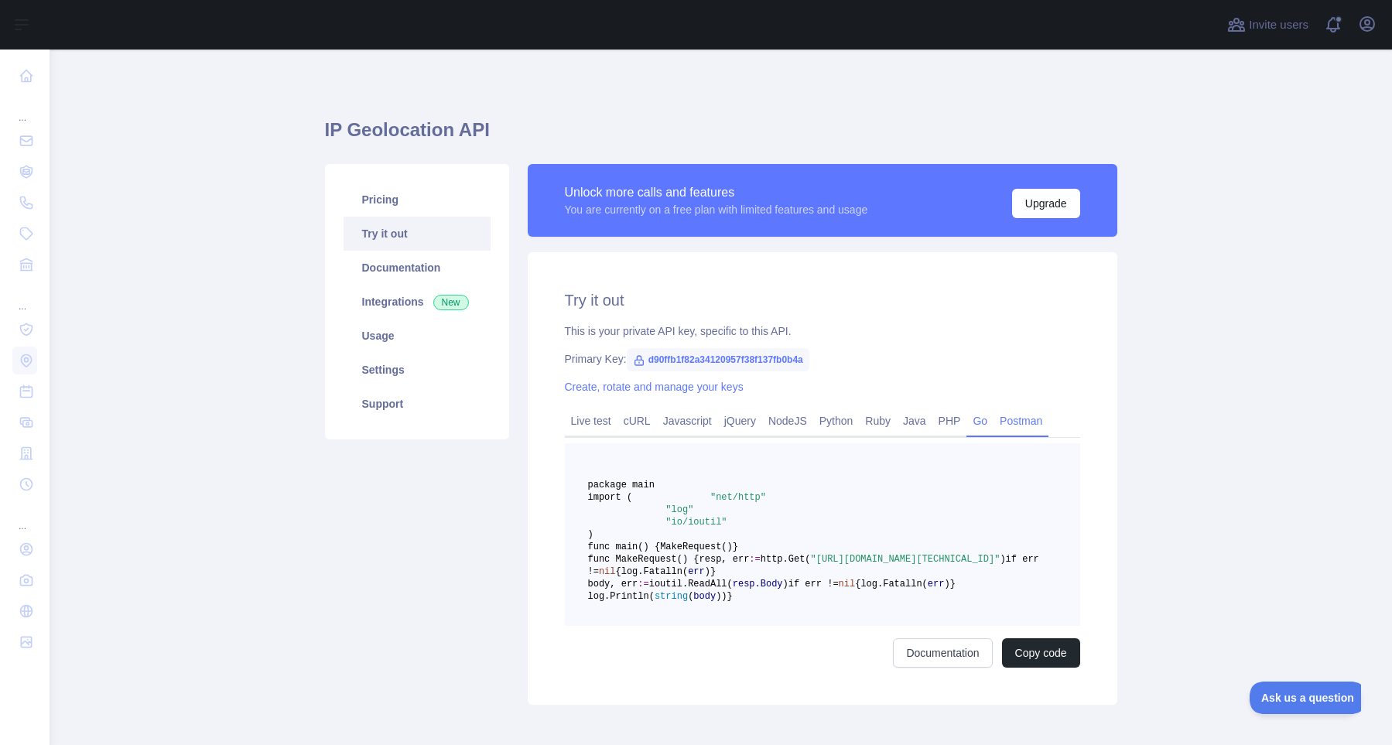
click at [1030, 425] on link "Postman" at bounding box center [1020, 420] width 55 height 25
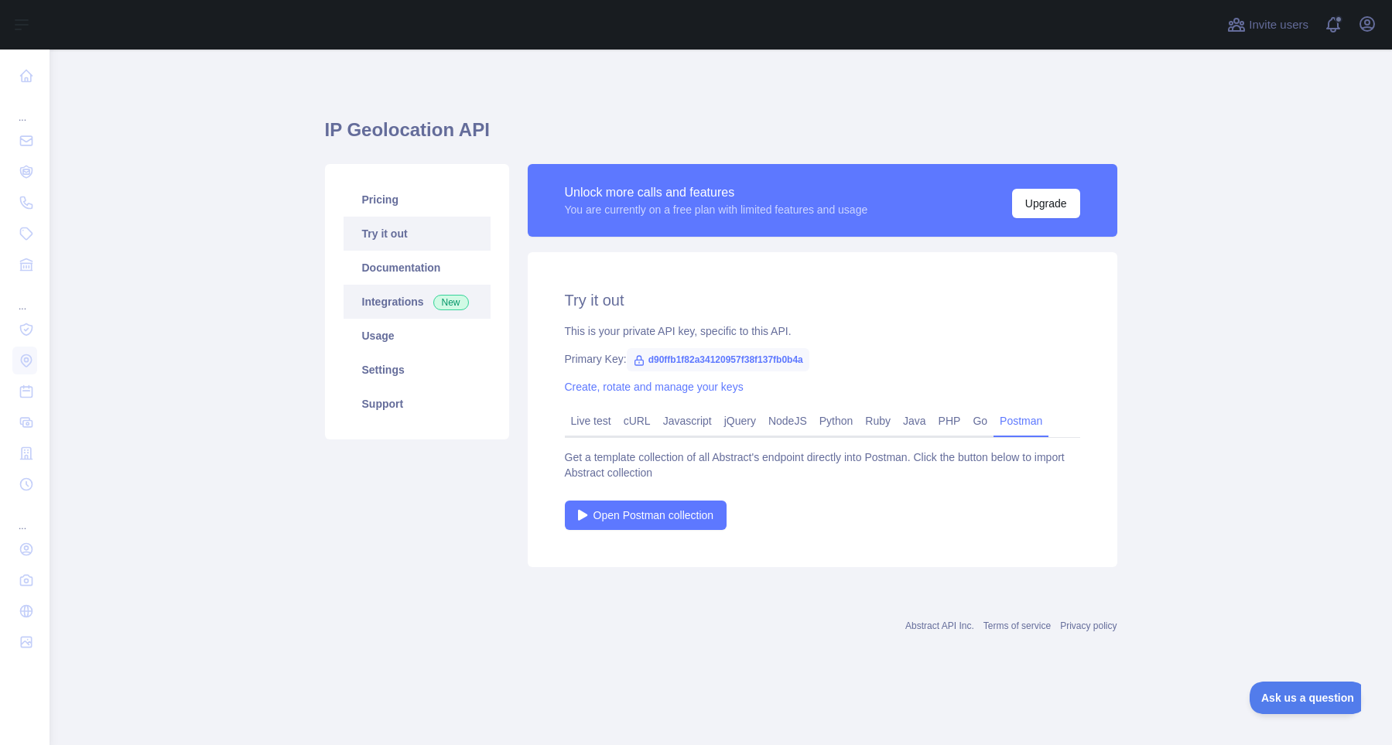
click at [399, 307] on link "Integrations New" at bounding box center [416, 302] width 147 height 34
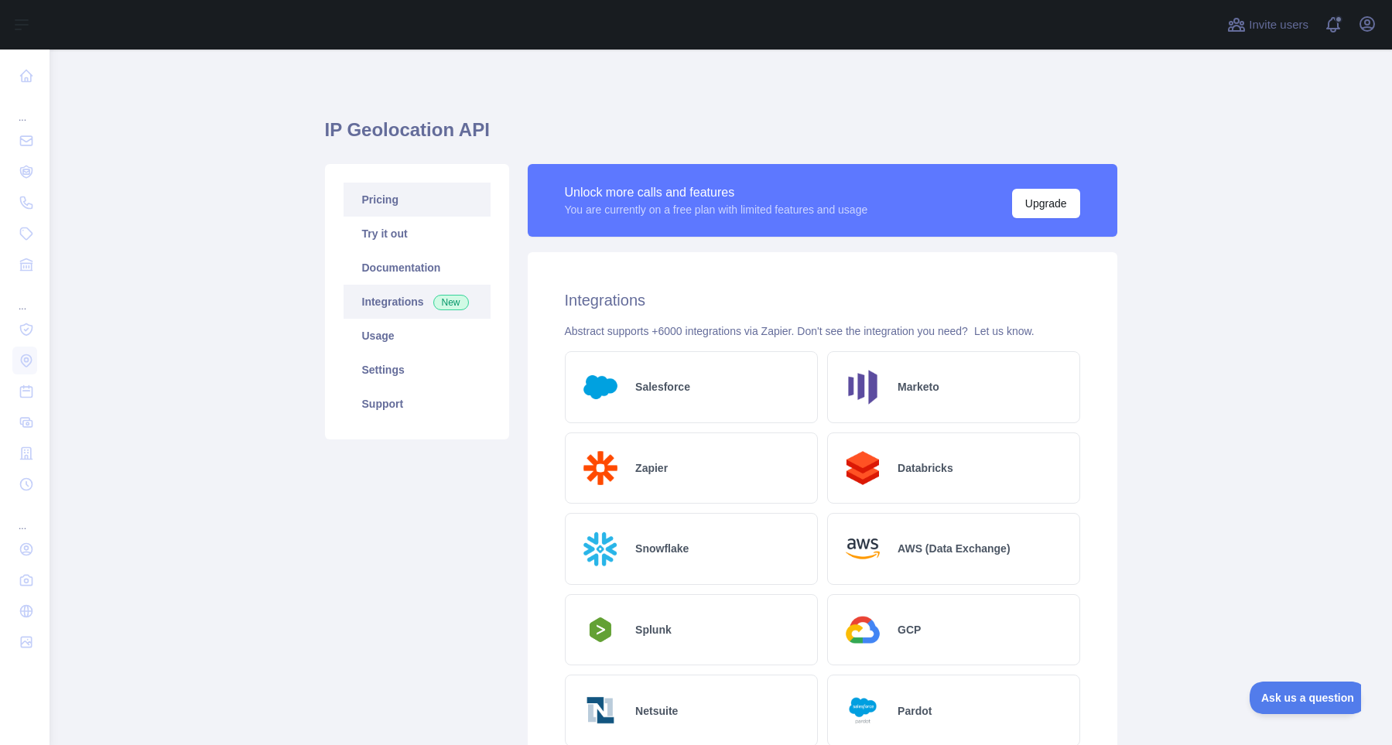
click at [398, 205] on link "Pricing" at bounding box center [416, 200] width 147 height 34
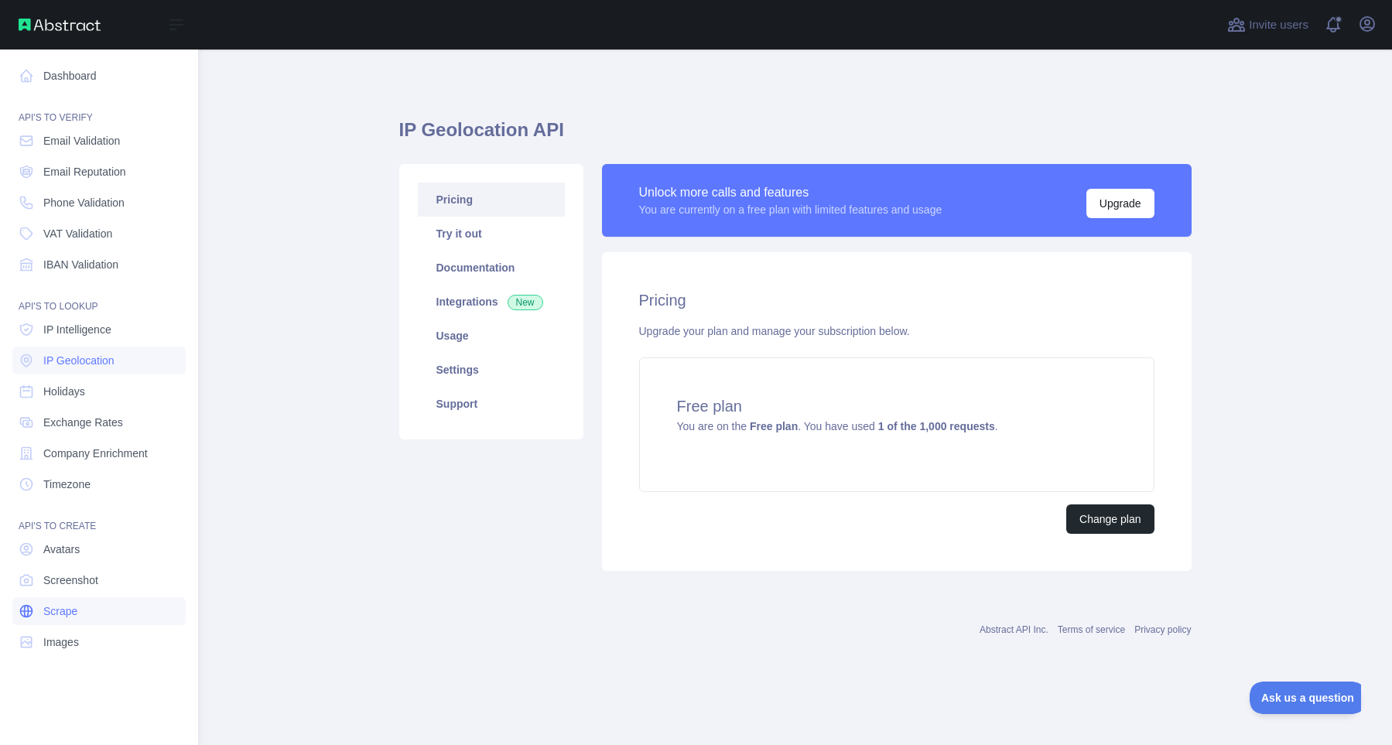
click at [70, 613] on span "Scrape" at bounding box center [60, 610] width 34 height 15
